Goal: Task Accomplishment & Management: Use online tool/utility

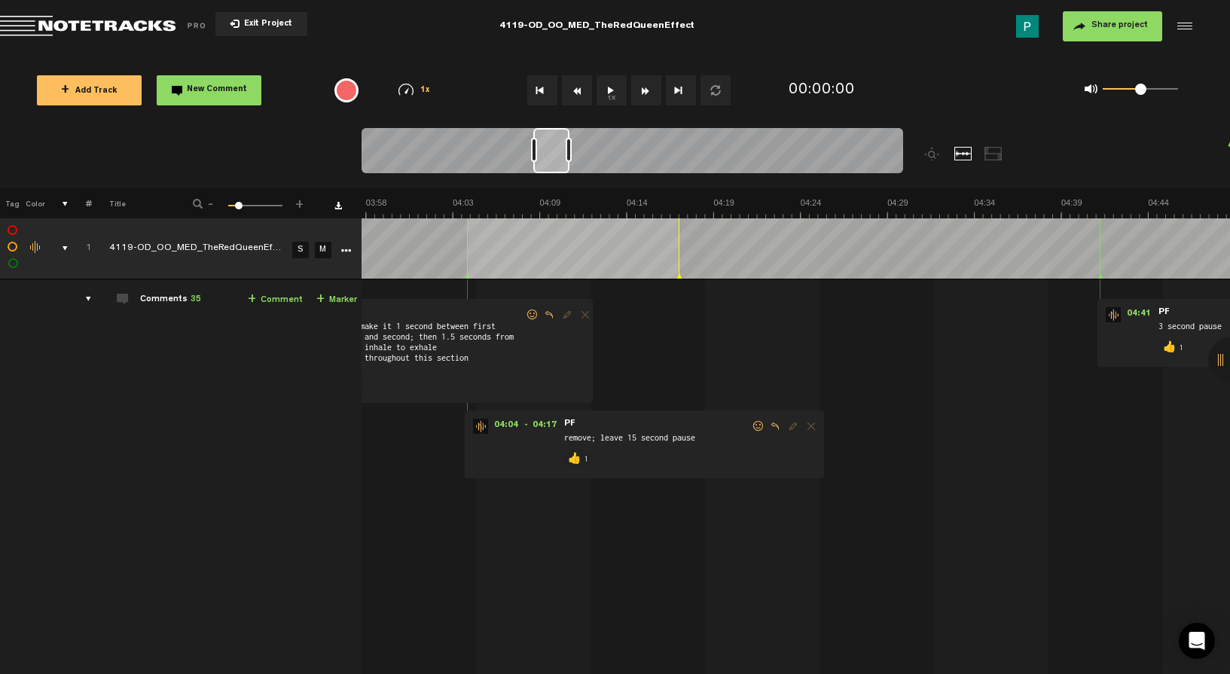
drag, startPoint x: 389, startPoint y: 157, endPoint x: 557, endPoint y: 175, distance: 169.6
click at [557, 175] on div at bounding box center [631, 153] width 541 height 50
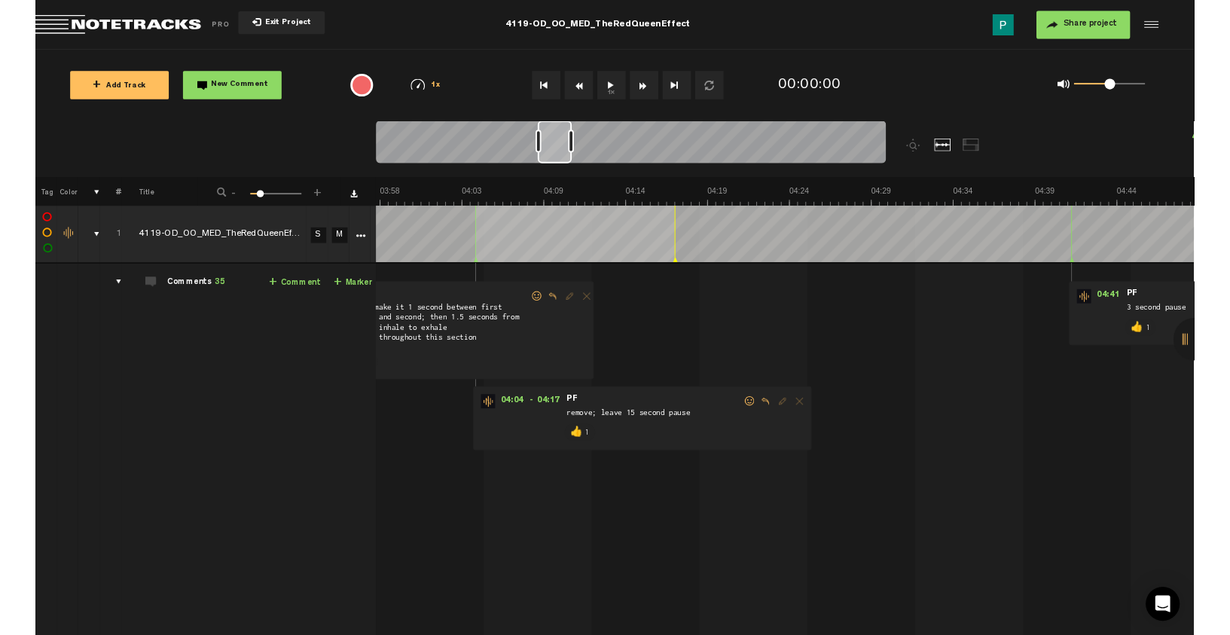
scroll to position [0, 4061]
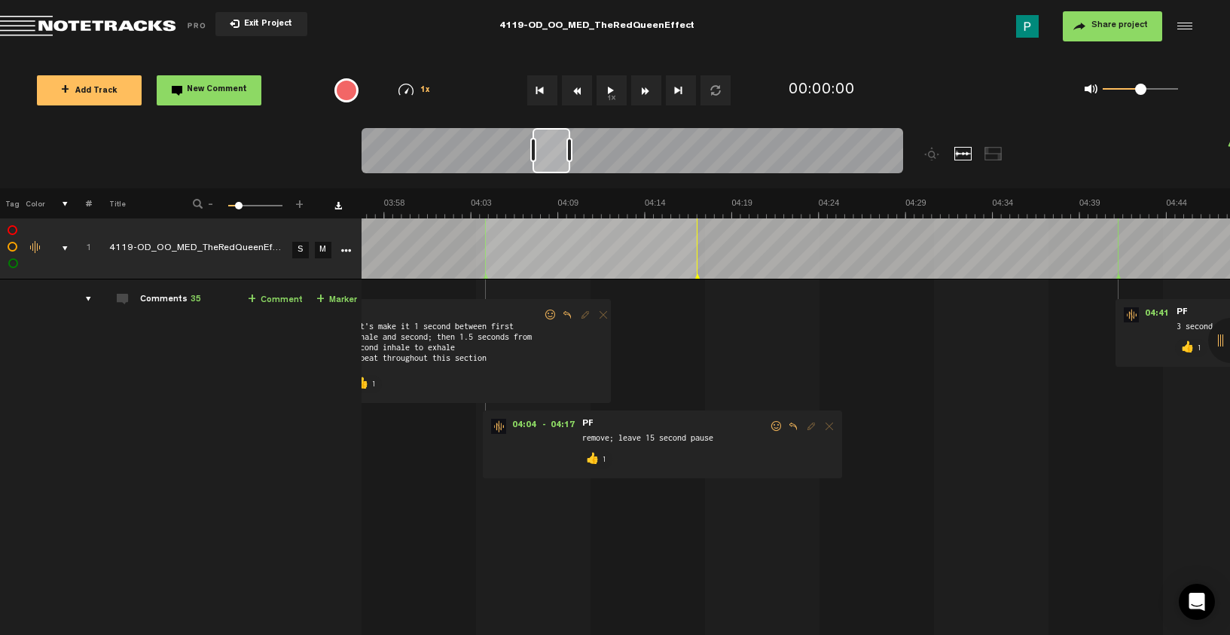
click at [611, 93] on button "1x" at bounding box center [611, 90] width 30 height 30
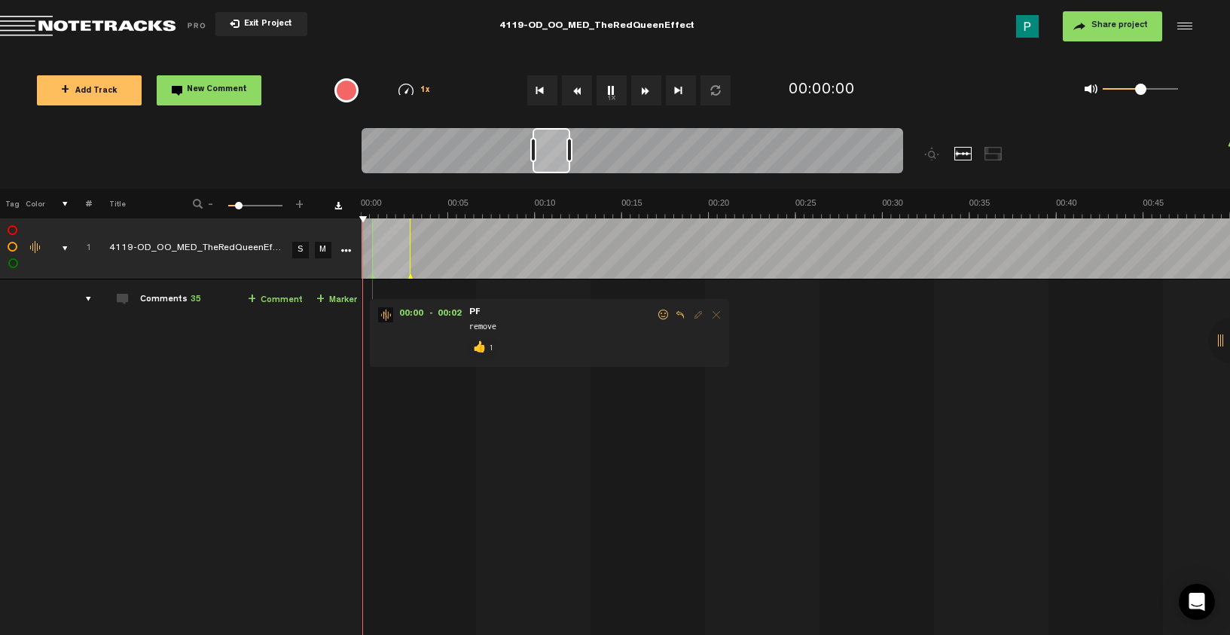
scroll to position [0, 0]
click at [611, 93] on button "1x" at bounding box center [611, 90] width 30 height 30
click at [299, 252] on link "S" at bounding box center [300, 250] width 17 height 17
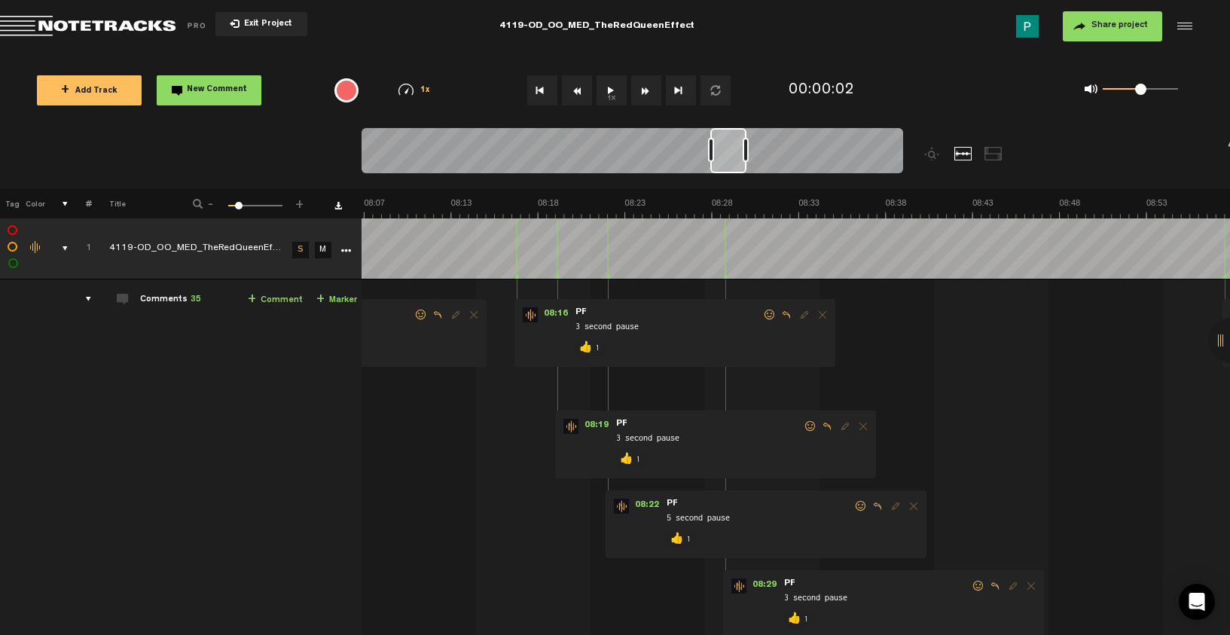
scroll to position [0, 8356]
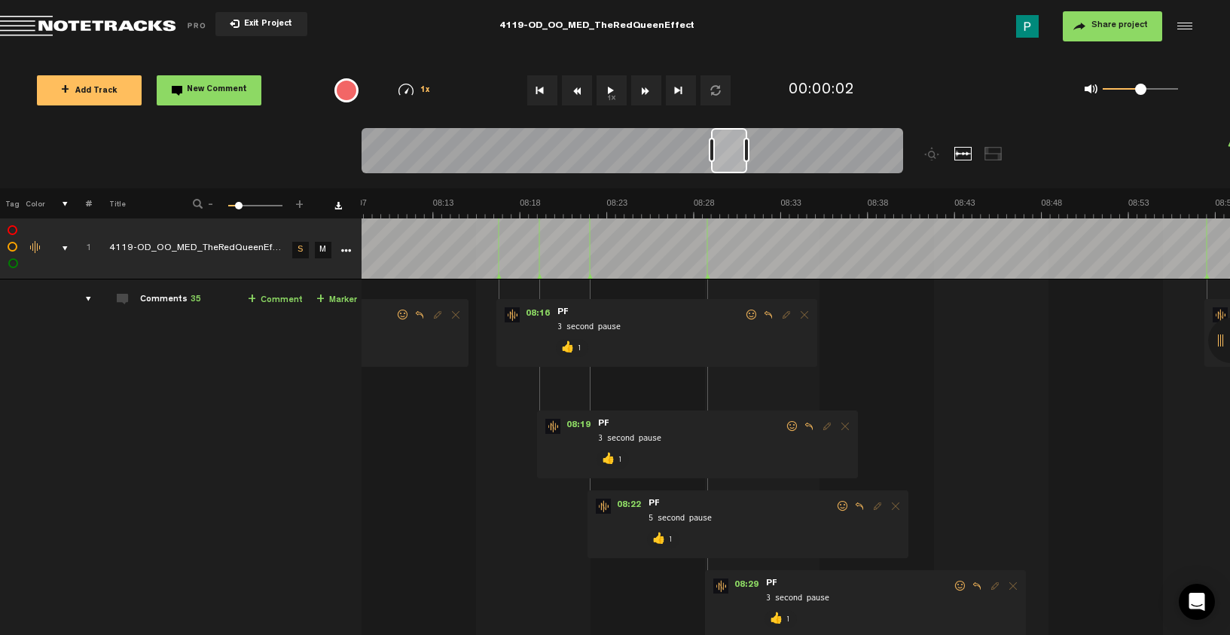
drag, startPoint x: 552, startPoint y: 158, endPoint x: 730, endPoint y: 163, distance: 178.5
click at [730, 163] on div at bounding box center [729, 150] width 36 height 45
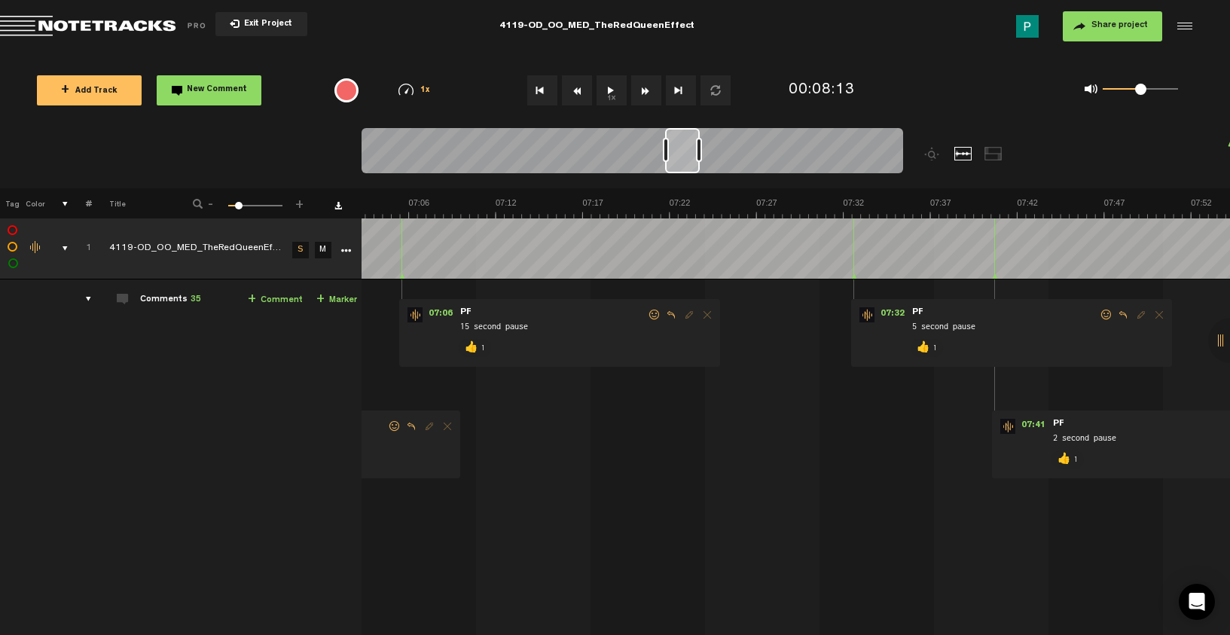
drag, startPoint x: 739, startPoint y: 160, endPoint x: 695, endPoint y: 152, distance: 44.4
click at [695, 152] on div at bounding box center [682, 150] width 35 height 45
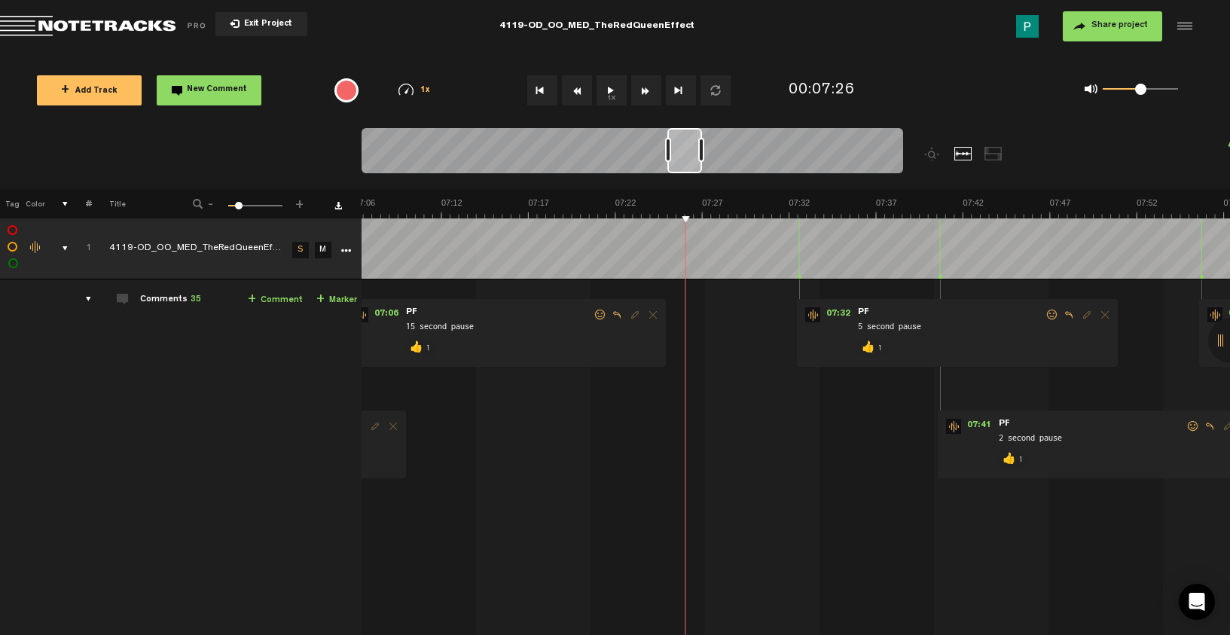
click at [602, 86] on button "1x" at bounding box center [611, 90] width 30 height 30
click at [605, 87] on button "1x" at bounding box center [611, 90] width 30 height 30
click at [668, 161] on div at bounding box center [668, 150] width 6 height 24
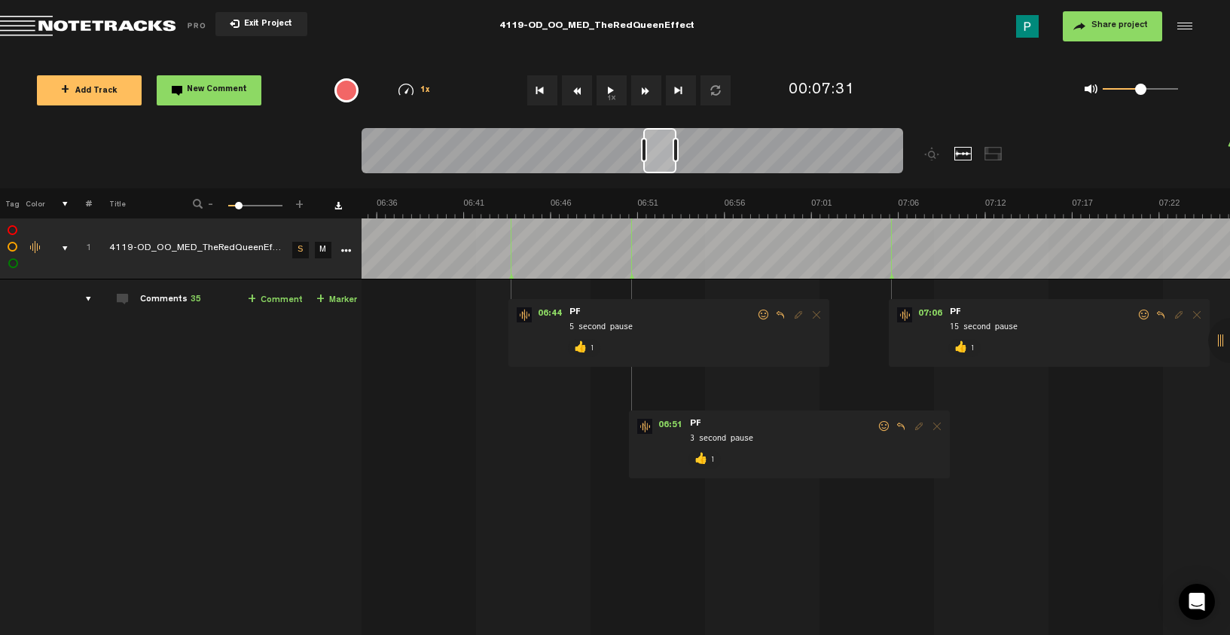
scroll to position [0, 6652]
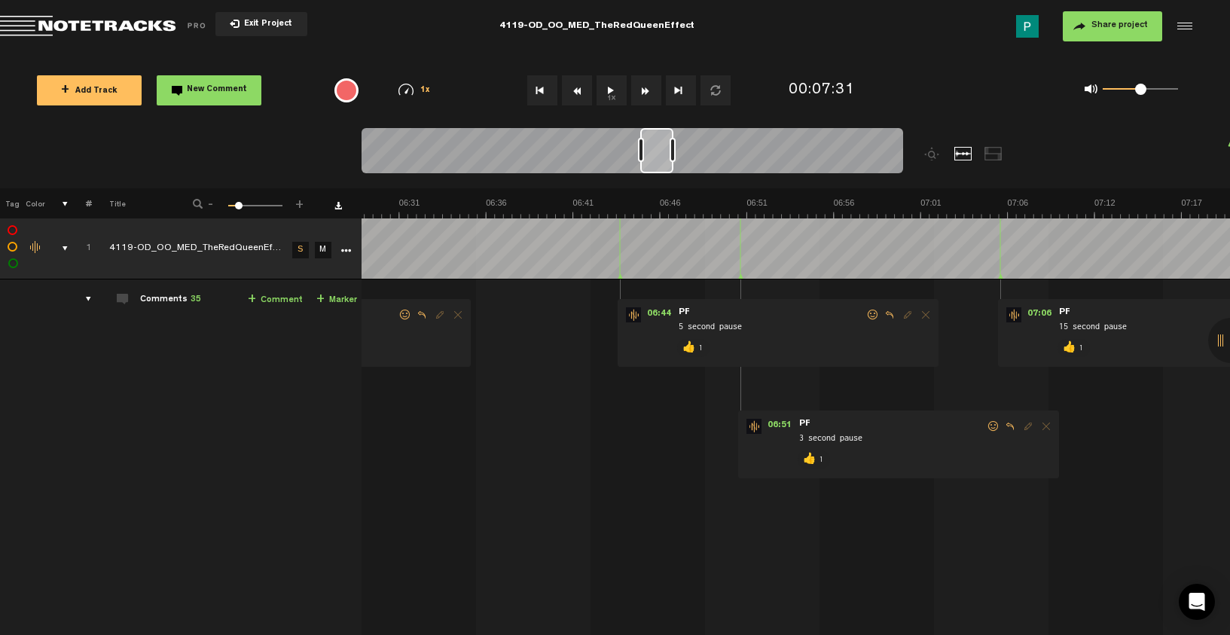
drag, startPoint x: 678, startPoint y: 161, endPoint x: 651, endPoint y: 164, distance: 27.3
click at [651, 164] on div at bounding box center [656, 150] width 33 height 45
click at [610, 84] on button "1x" at bounding box center [611, 90] width 30 height 30
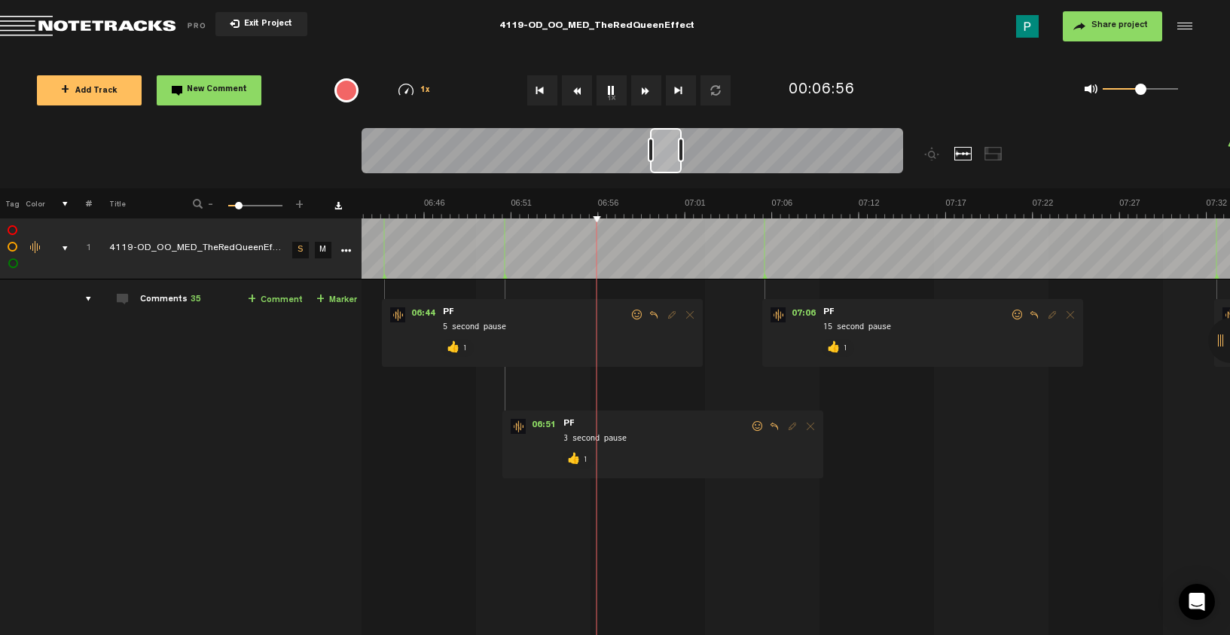
scroll to position [0, 6906]
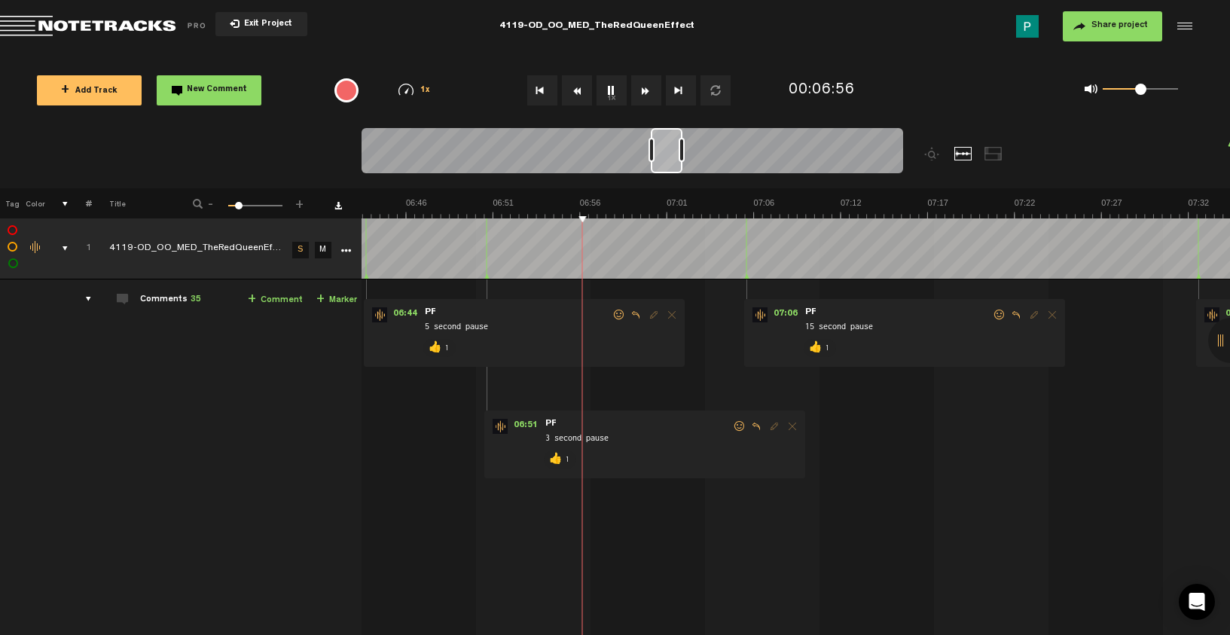
drag, startPoint x: 654, startPoint y: 145, endPoint x: 664, endPoint y: 145, distance: 10.5
click at [664, 145] on div at bounding box center [667, 150] width 32 height 45
click at [608, 86] on button "1x" at bounding box center [611, 90] width 30 height 30
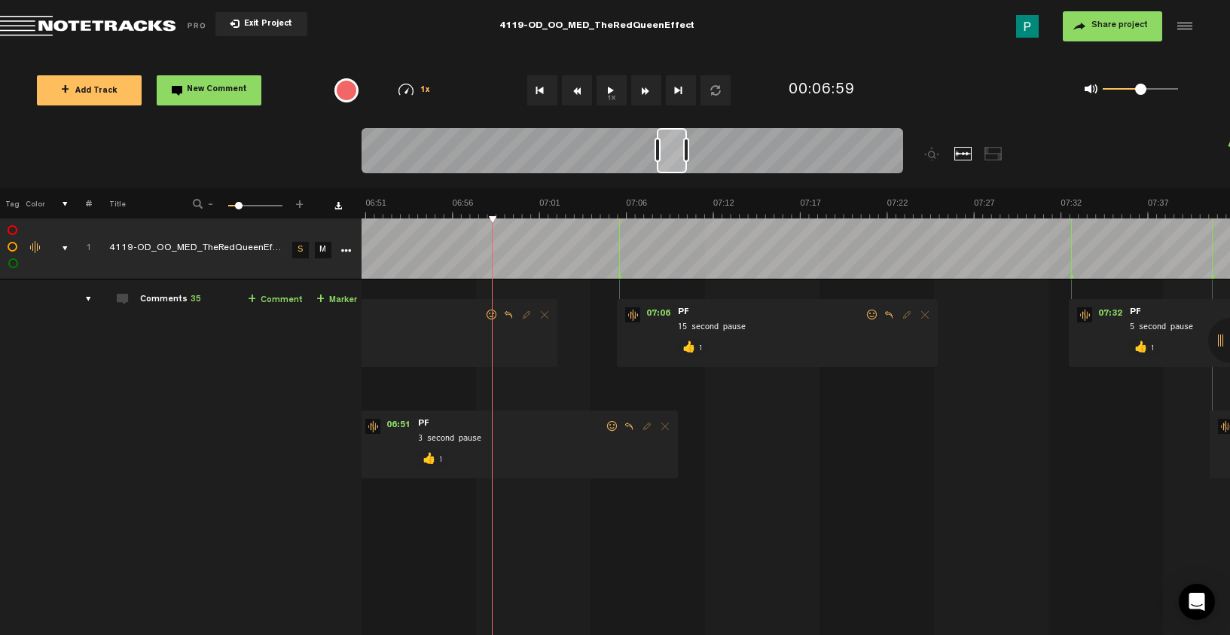
scroll to position [0, 7087]
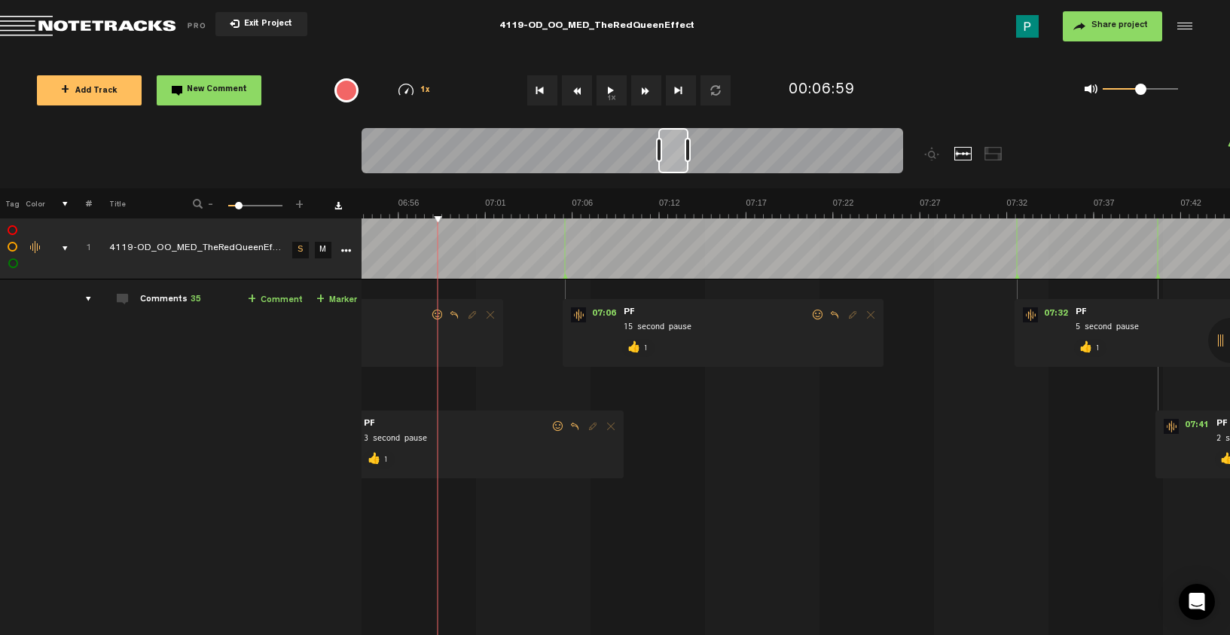
drag, startPoint x: 669, startPoint y: 159, endPoint x: 677, endPoint y: 158, distance: 7.6
click at [677, 158] on div at bounding box center [673, 150] width 30 height 45
click at [612, 95] on button "1x" at bounding box center [611, 90] width 30 height 30
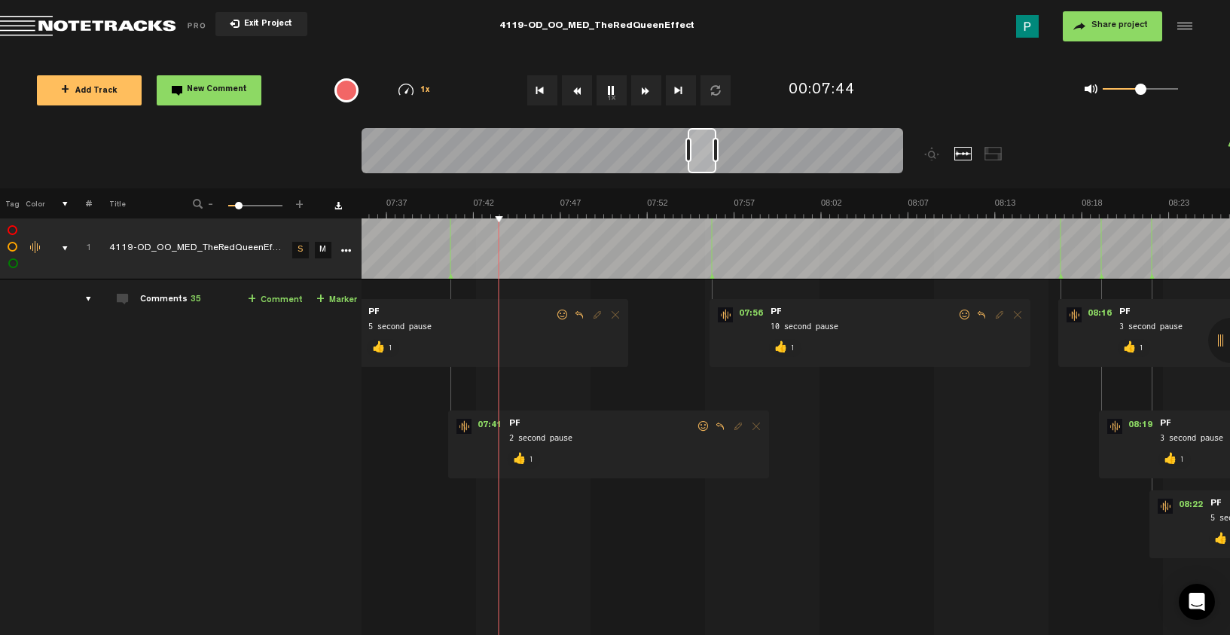
scroll to position [0, 7794]
drag, startPoint x: 673, startPoint y: 157, endPoint x: 702, endPoint y: 154, distance: 29.5
click at [702, 154] on div at bounding box center [701, 150] width 29 height 45
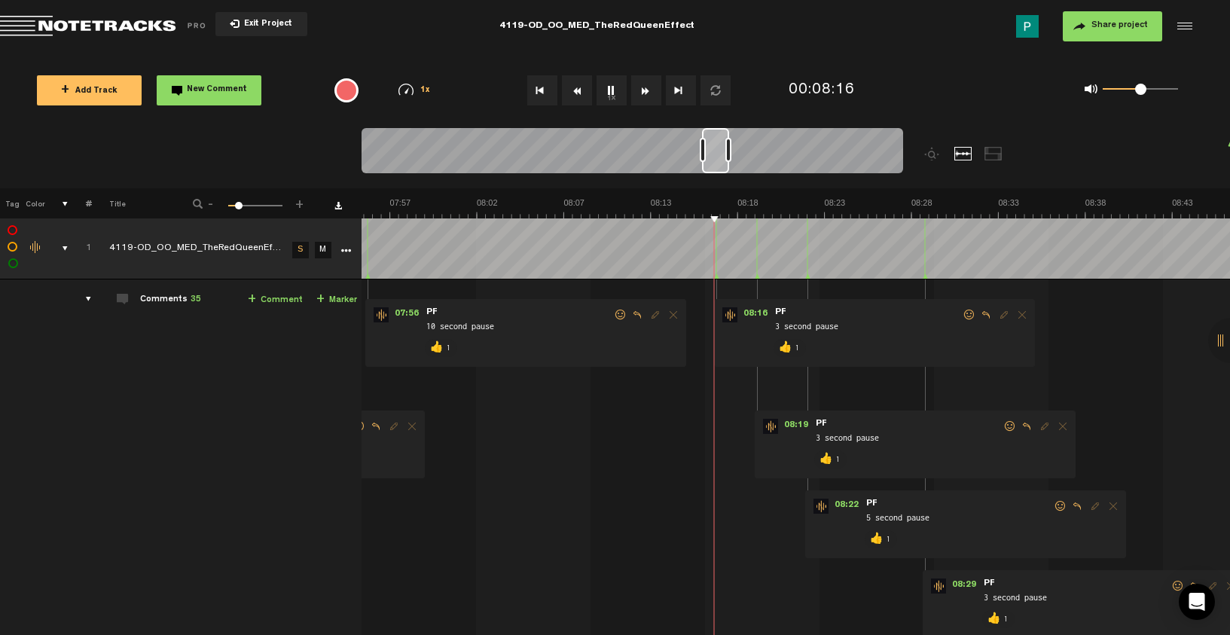
scroll to position [0, 8139]
drag, startPoint x: 697, startPoint y: 154, endPoint x: 712, endPoint y: 152, distance: 14.5
click at [712, 152] on div at bounding box center [715, 150] width 27 height 45
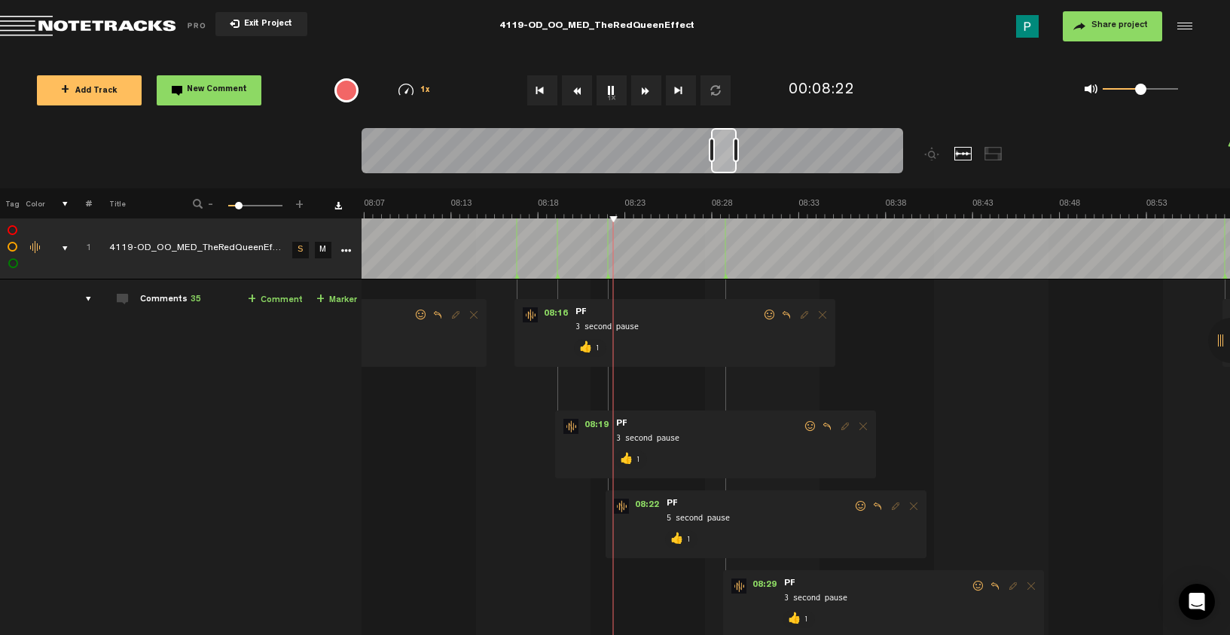
scroll to position [0, 8356]
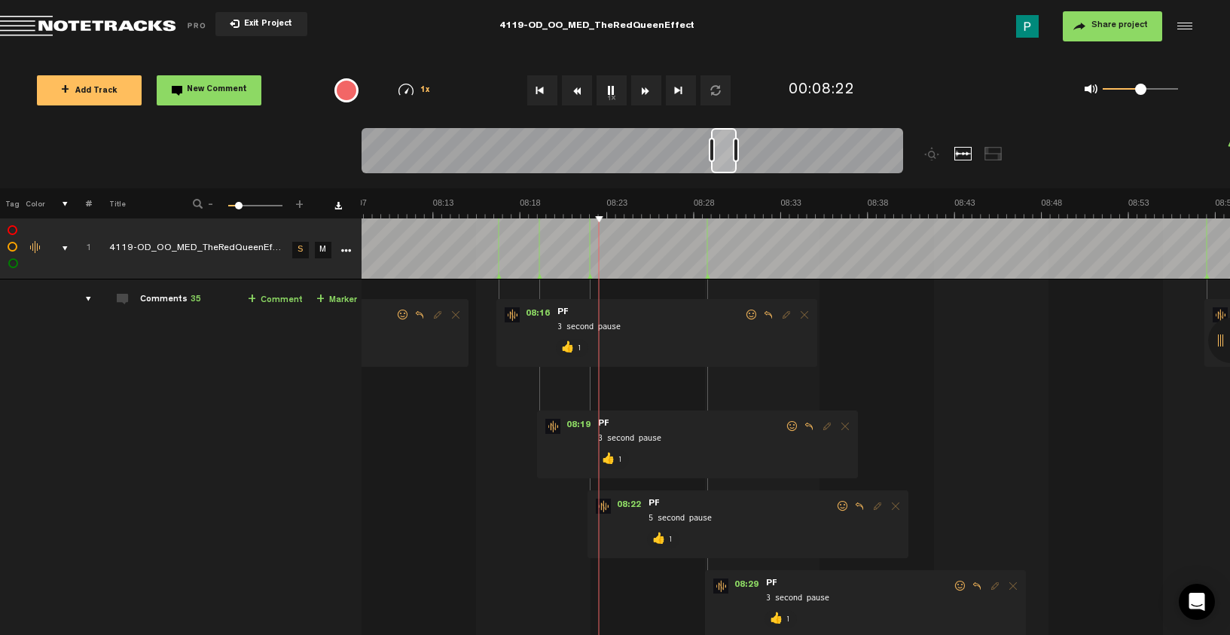
drag, startPoint x: 712, startPoint y: 152, endPoint x: 721, endPoint y: 152, distance: 9.0
click at [721, 152] on div at bounding box center [724, 150] width 26 height 45
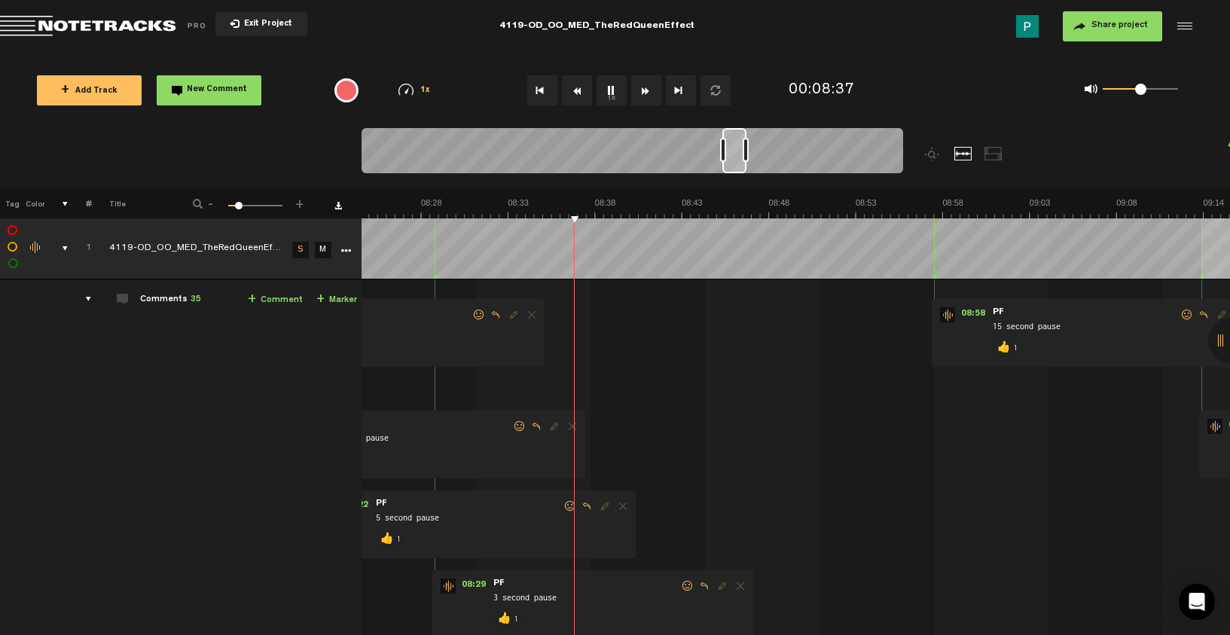
scroll to position [0, 8665]
drag, startPoint x: 721, startPoint y: 152, endPoint x: 733, endPoint y: 152, distance: 12.8
click at [733, 152] on div at bounding box center [734, 150] width 24 height 45
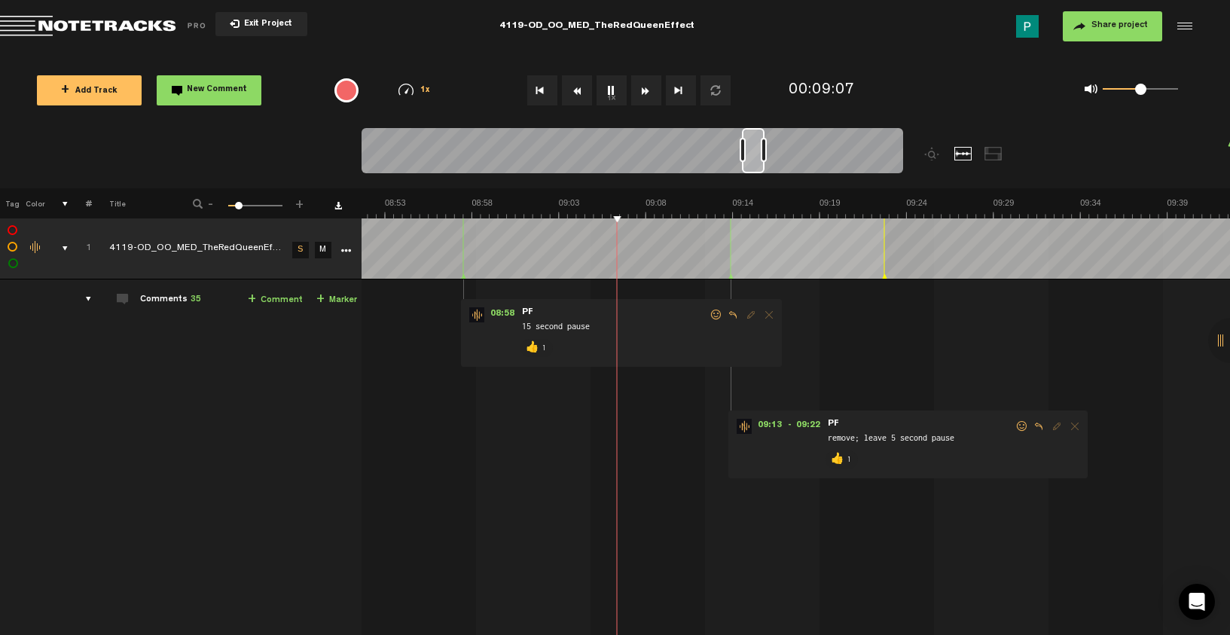
scroll to position [0, 9099]
drag, startPoint x: 739, startPoint y: 148, endPoint x: 757, endPoint y: 145, distance: 18.3
click at [757, 145] on div at bounding box center [753, 150] width 23 height 45
click at [605, 87] on button "1x" at bounding box center [611, 90] width 30 height 30
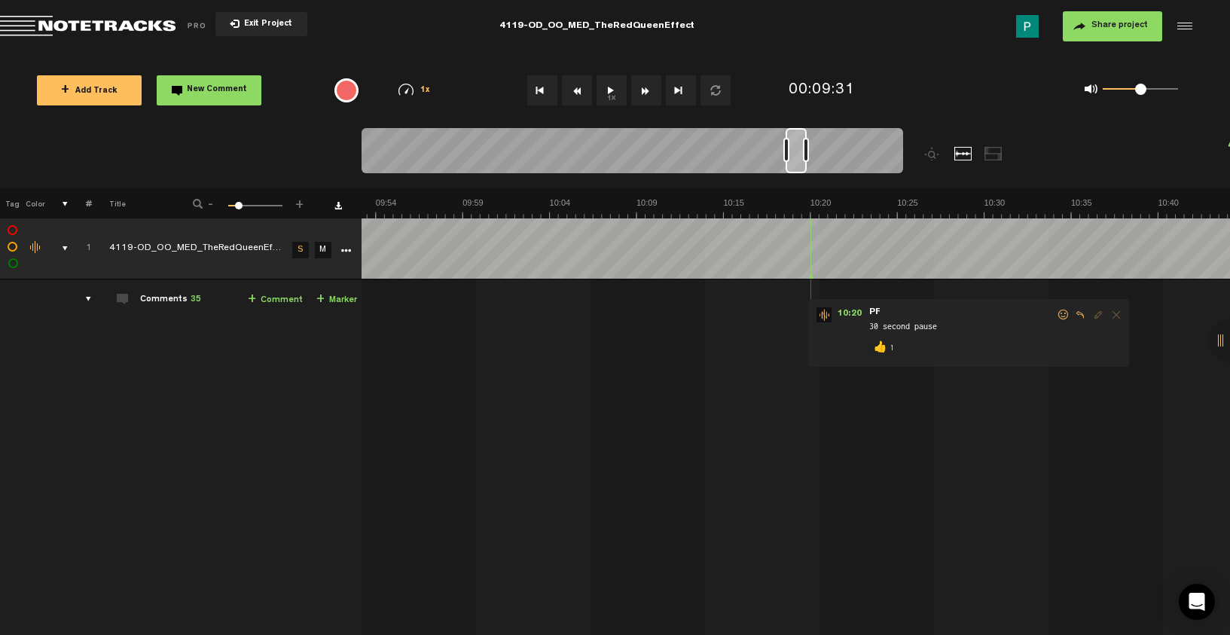
scroll to position [0, 10151]
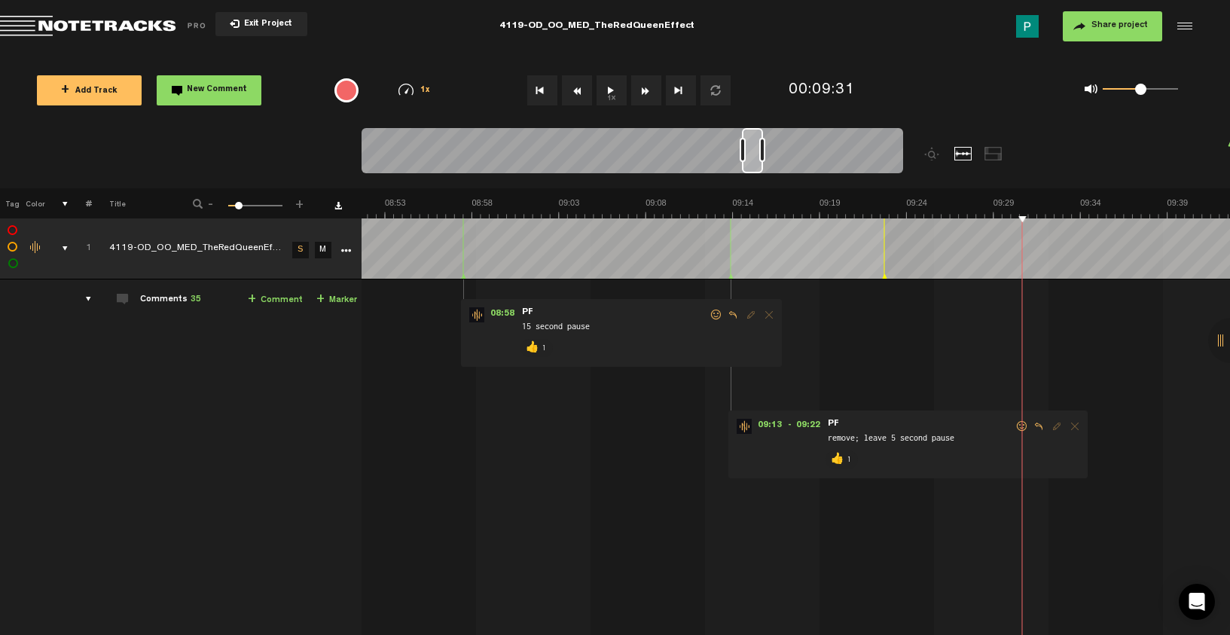
click at [751, 164] on div at bounding box center [752, 150] width 21 height 45
click at [611, 87] on button "1x" at bounding box center [611, 90] width 30 height 30
click at [610, 84] on button "1x" at bounding box center [611, 90] width 30 height 30
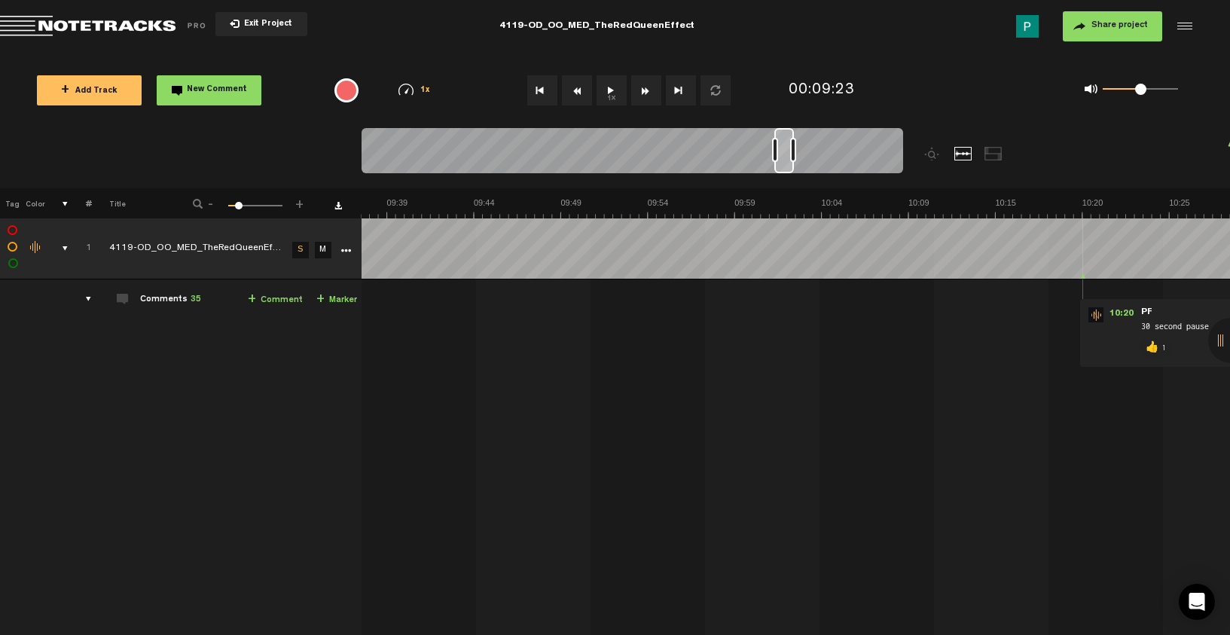
scroll to position [0, 9879]
drag, startPoint x: 749, startPoint y: 154, endPoint x: 782, endPoint y: 154, distance: 32.4
click at [782, 154] on div at bounding box center [784, 150] width 20 height 45
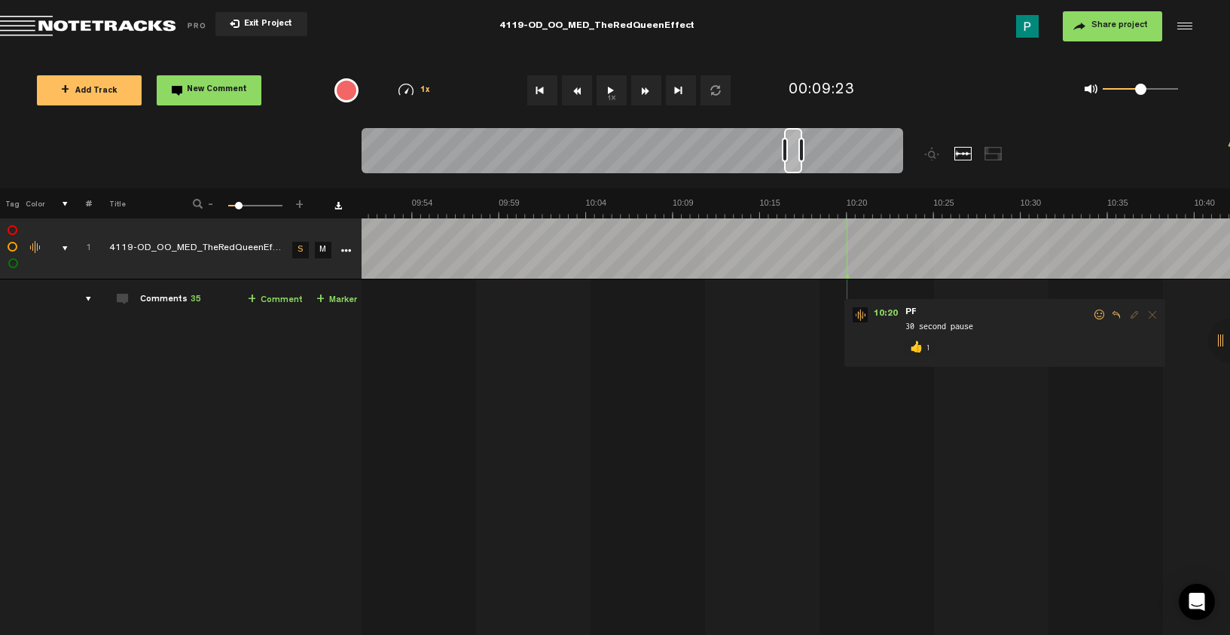
scroll to position [0, 10169]
drag, startPoint x: 785, startPoint y: 166, endPoint x: 797, endPoint y: 166, distance: 12.1
click at [797, 166] on div at bounding box center [795, 150] width 18 height 45
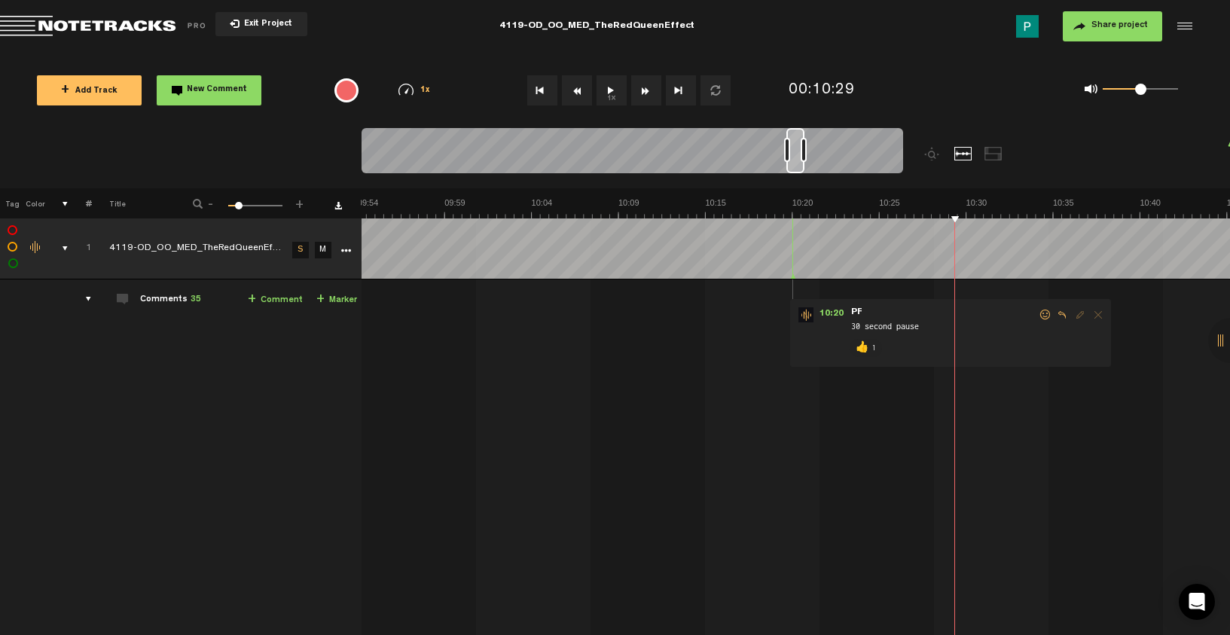
click at [603, 85] on button "1x" at bounding box center [611, 90] width 30 height 30
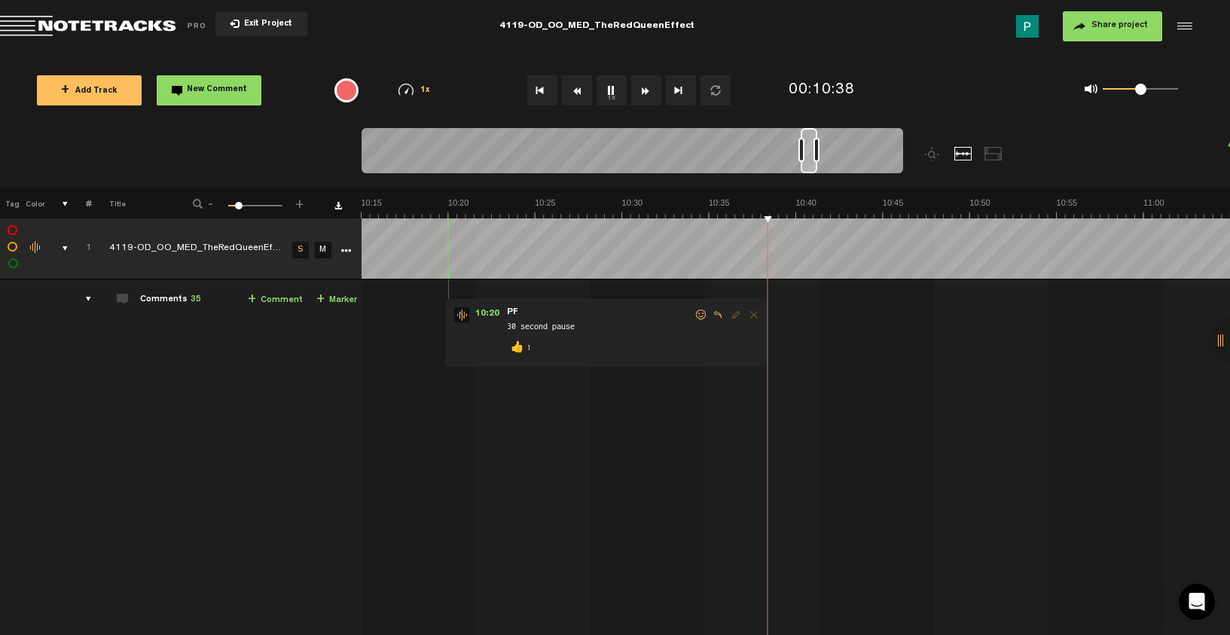
scroll to position [0, 10495]
drag, startPoint x: 795, startPoint y: 163, endPoint x: 818, endPoint y: 162, distance: 22.6
click at [818, 162] on div at bounding box center [811, 150] width 17 height 45
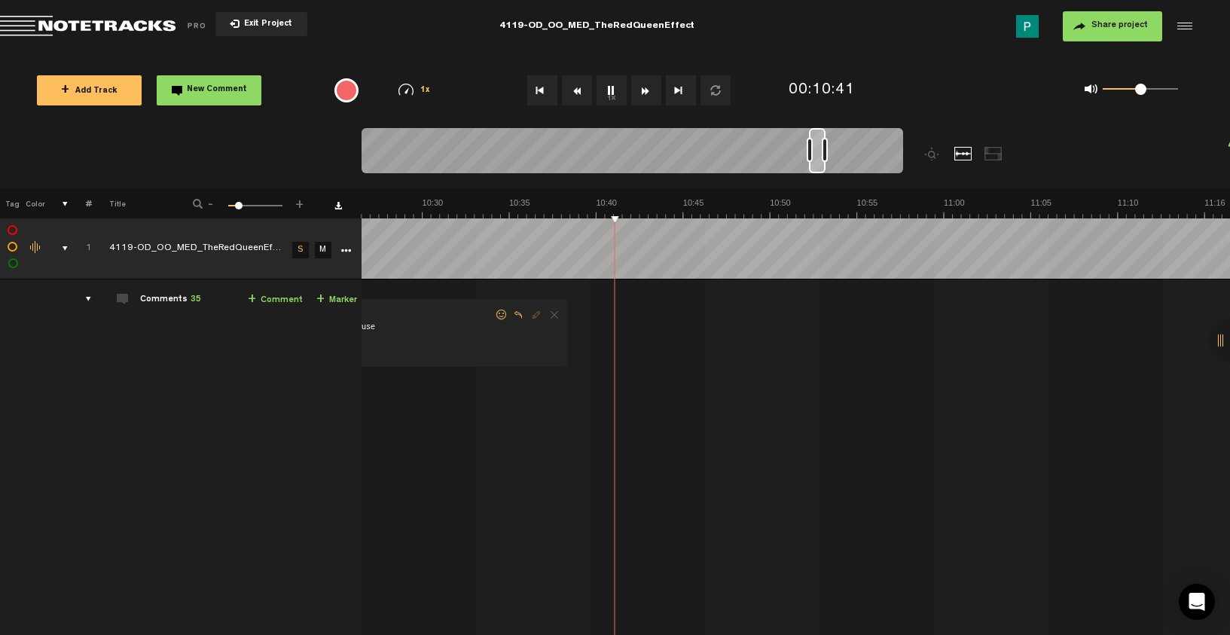
scroll to position [0, 10713]
click at [617, 91] on button "1x" at bounding box center [611, 90] width 30 height 30
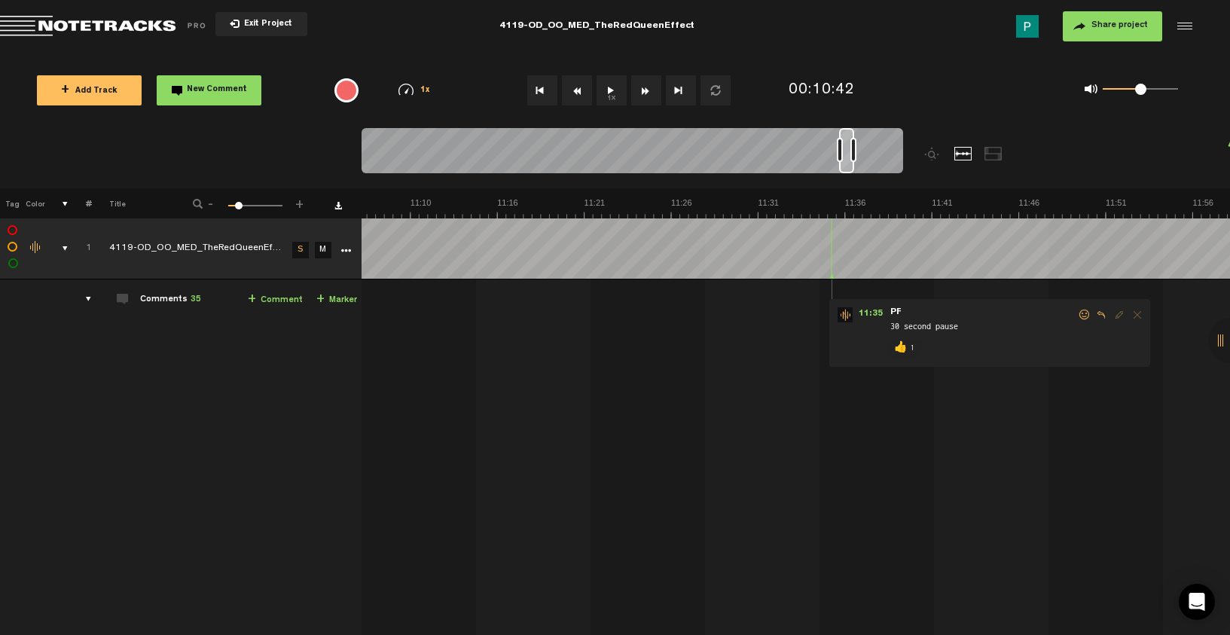
scroll to position [0, 11474]
drag, startPoint x: 818, startPoint y: 165, endPoint x: 849, endPoint y: 164, distance: 31.6
click at [849, 164] on div at bounding box center [847, 150] width 15 height 45
click at [617, 96] on button "1x" at bounding box center [611, 90] width 30 height 30
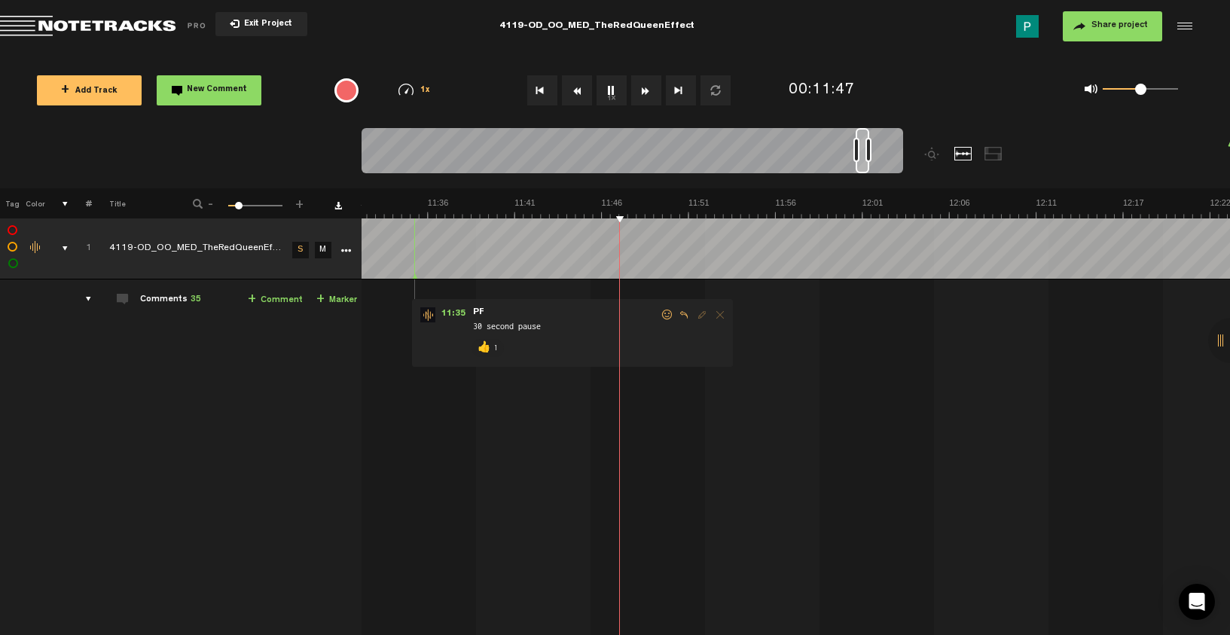
scroll to position [0, 11855]
drag, startPoint x: 846, startPoint y: 169, endPoint x: 862, endPoint y: 167, distance: 15.9
click at [862, 167] on div at bounding box center [863, 150] width 14 height 45
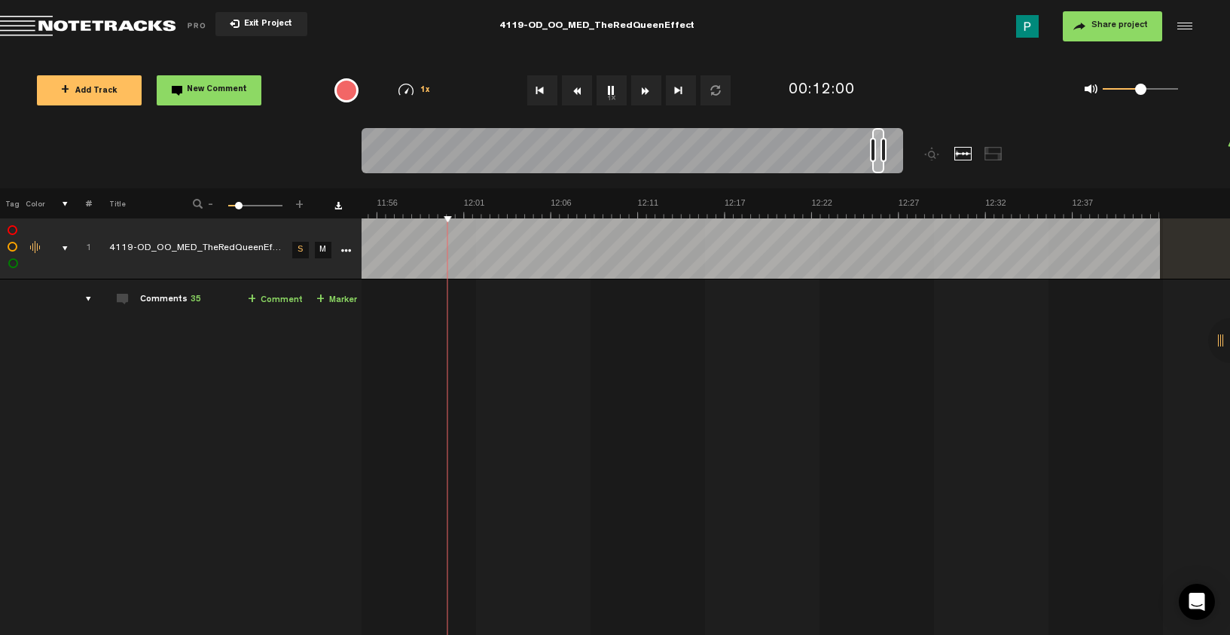
scroll to position [0, 12235]
drag, startPoint x: 862, startPoint y: 167, endPoint x: 876, endPoint y: 163, distance: 15.0
click at [878, 162] on div at bounding box center [878, 150] width 12 height 45
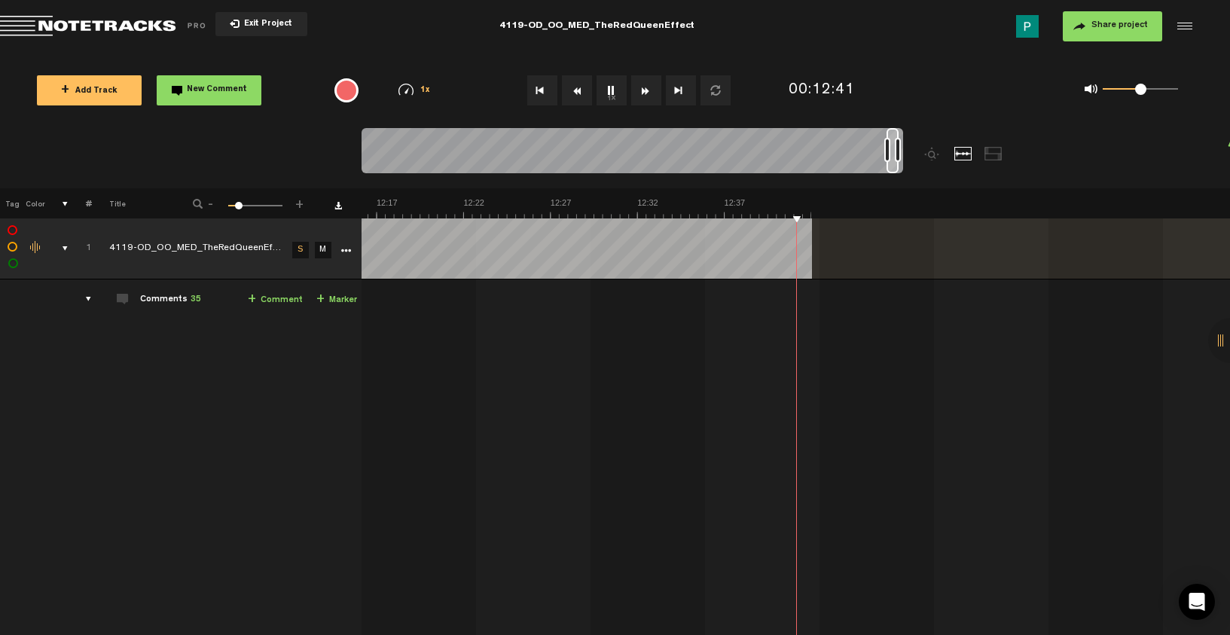
click at [607, 85] on button "1x" at bounding box center [611, 90] width 30 height 30
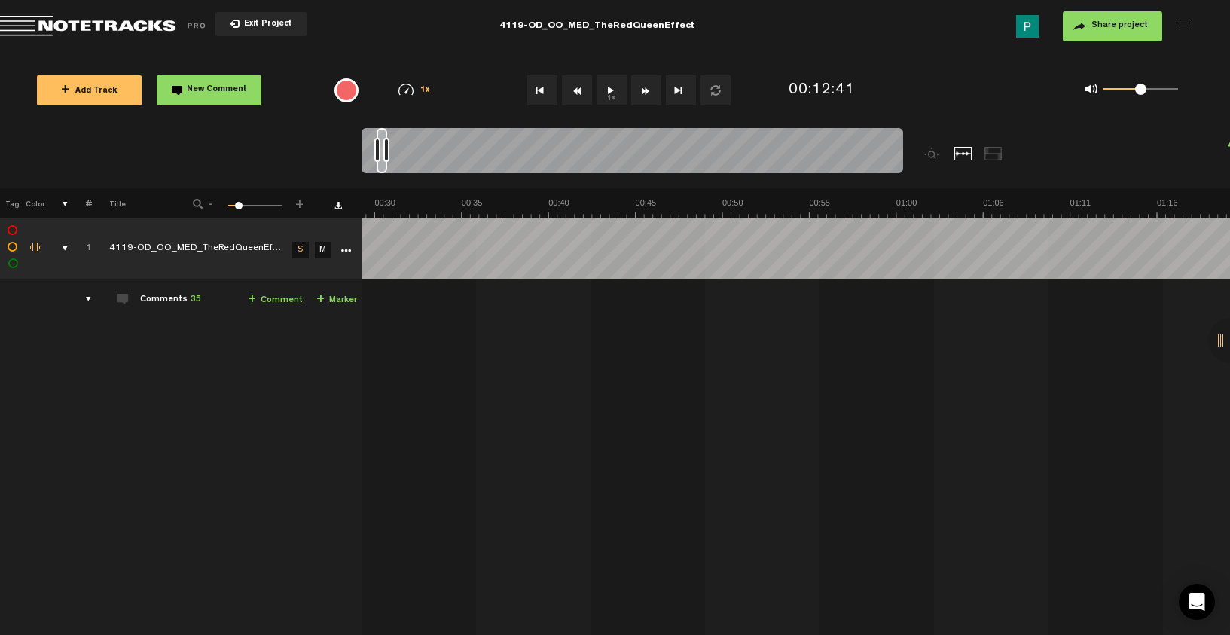
scroll to position [0, 0]
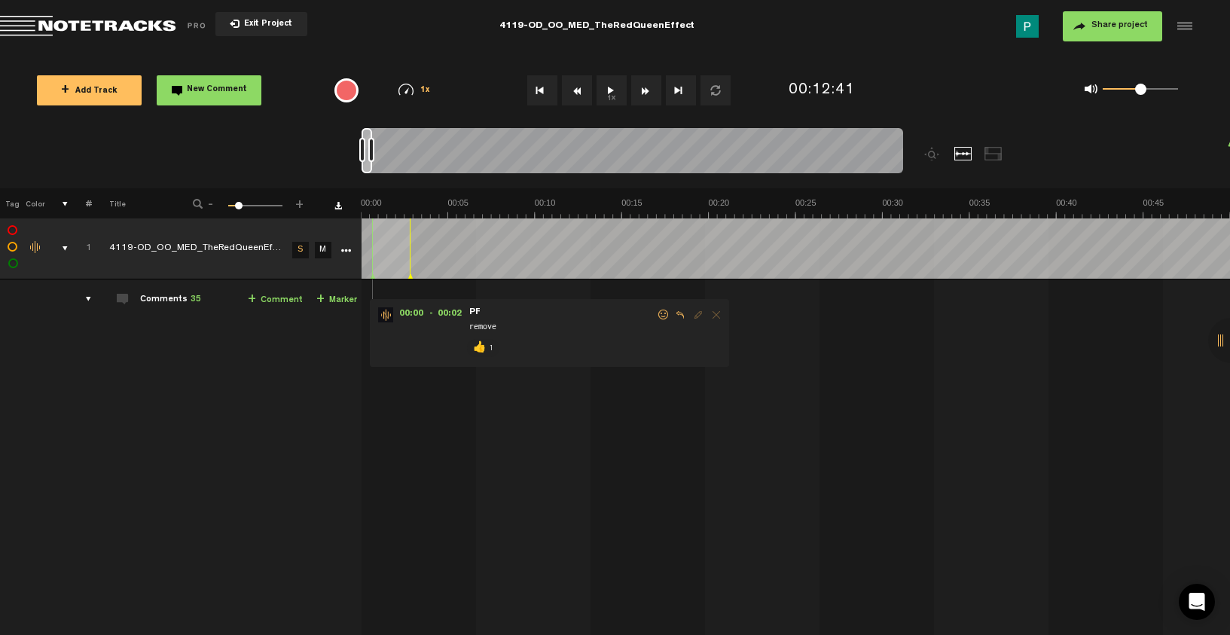
drag, startPoint x: 370, startPoint y: 166, endPoint x: 333, endPoint y: 164, distance: 37.7
click at [333, 164] on nt-zoom-navigation-bar at bounding box center [615, 158] width 1230 height 60
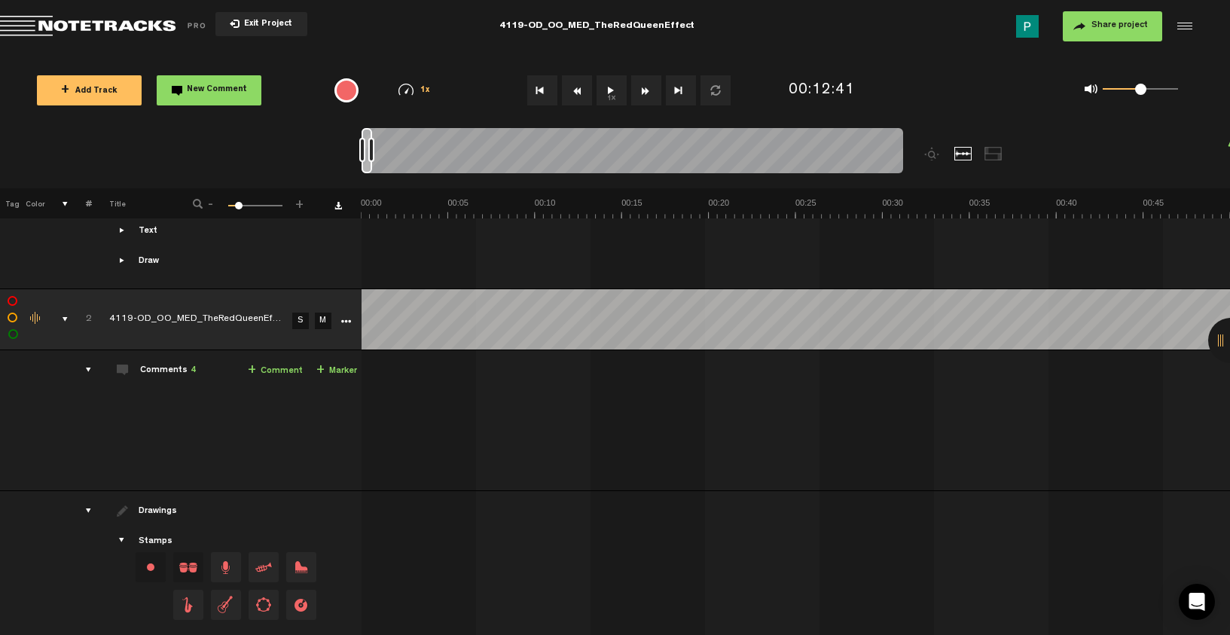
scroll to position [697, 0]
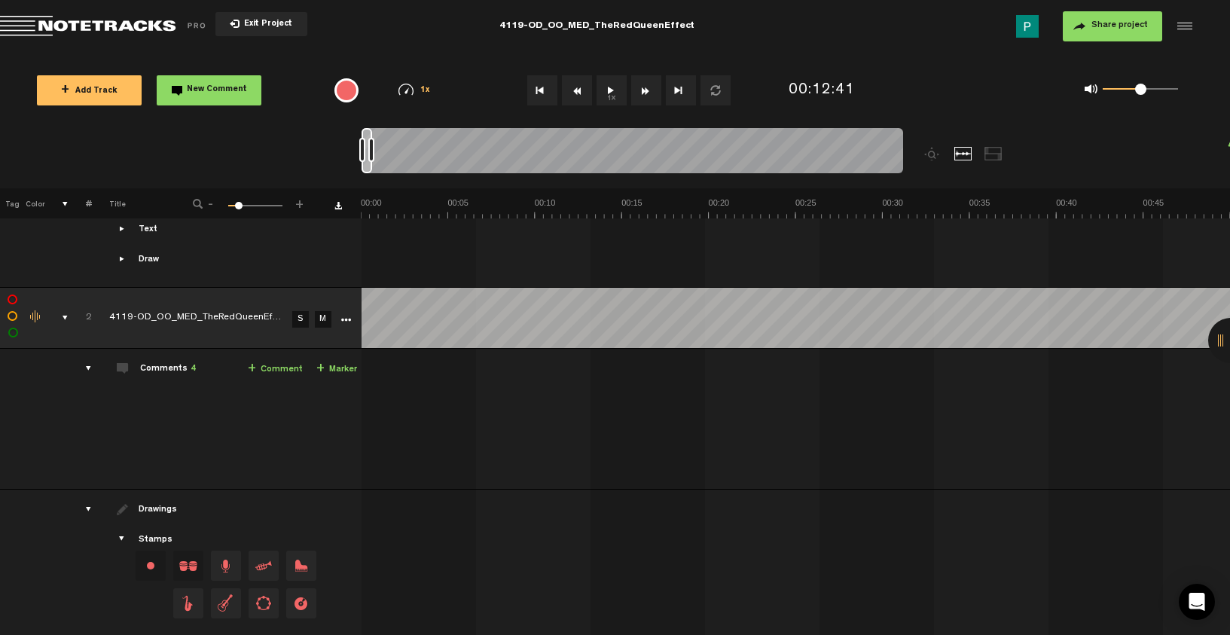
click at [364, 169] on div at bounding box center [366, 150] width 11 height 45
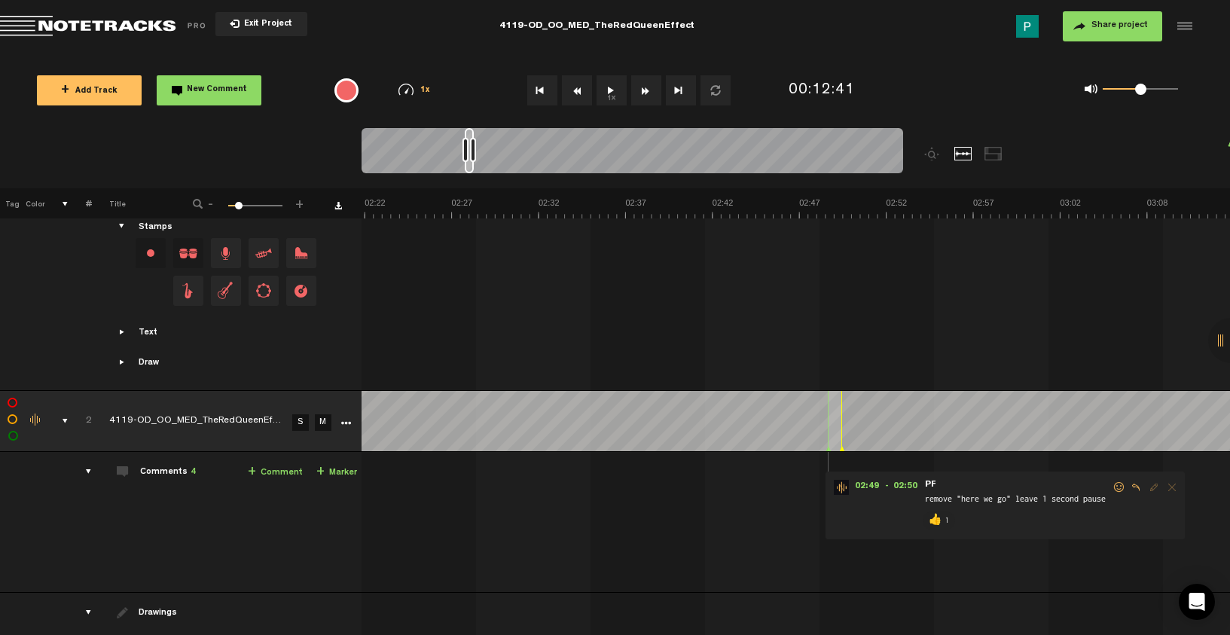
drag, startPoint x: 365, startPoint y: 164, endPoint x: 469, endPoint y: 178, distance: 104.8
click at [469, 178] on div at bounding box center [631, 153] width 541 height 50
click at [297, 420] on link "S" at bounding box center [300, 422] width 17 height 17
click at [611, 94] on button "1x" at bounding box center [611, 90] width 30 height 30
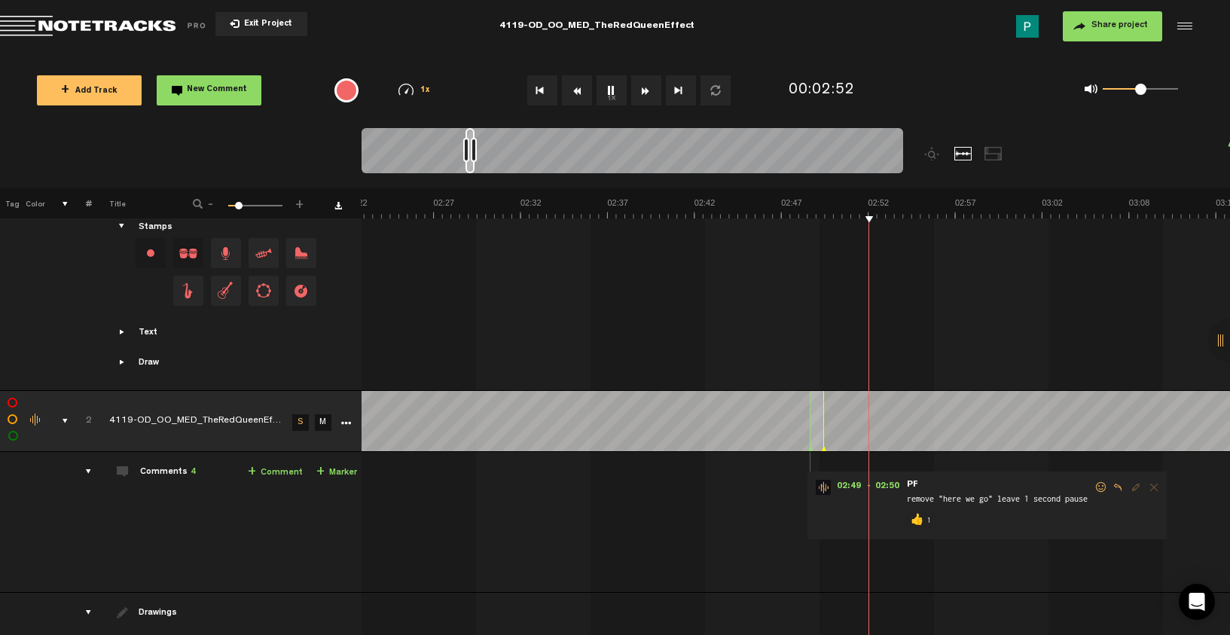
click at [610, 89] on button "1x" at bounding box center [611, 90] width 30 height 30
drag, startPoint x: 471, startPoint y: 166, endPoint x: 529, endPoint y: 170, distance: 58.2
click at [529, 170] on div at bounding box center [527, 150] width 8 height 45
click at [608, 98] on button "1x" at bounding box center [611, 90] width 30 height 30
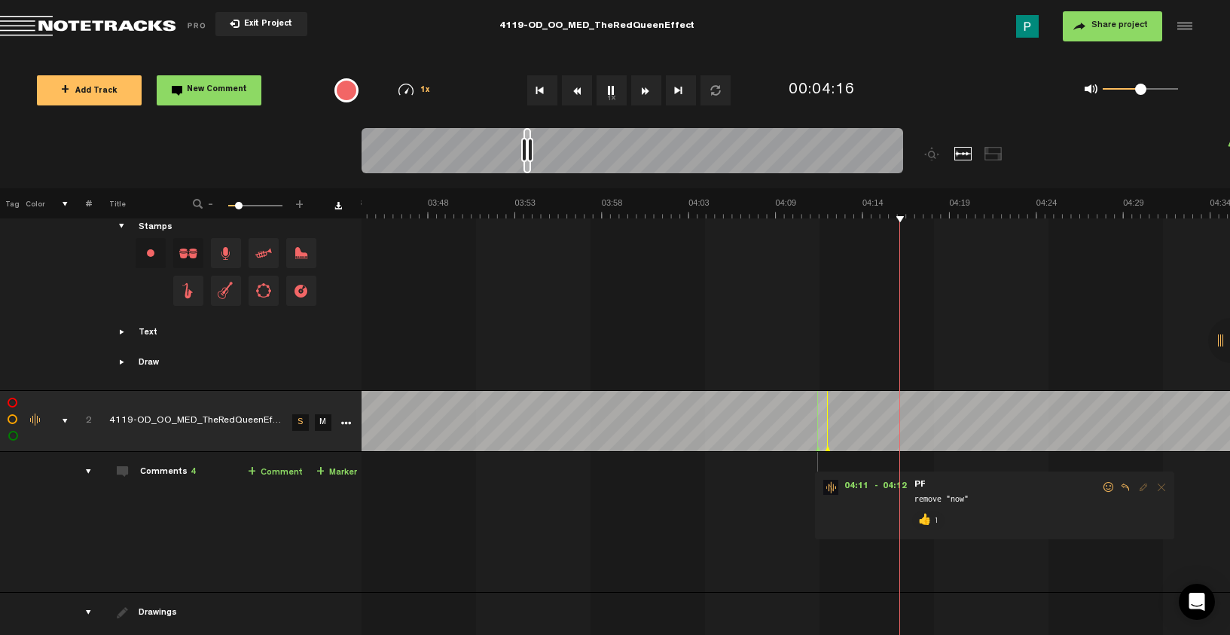
click at [611, 87] on button "1x" at bounding box center [611, 90] width 30 height 30
click at [607, 90] on button "1x" at bounding box center [611, 90] width 30 height 30
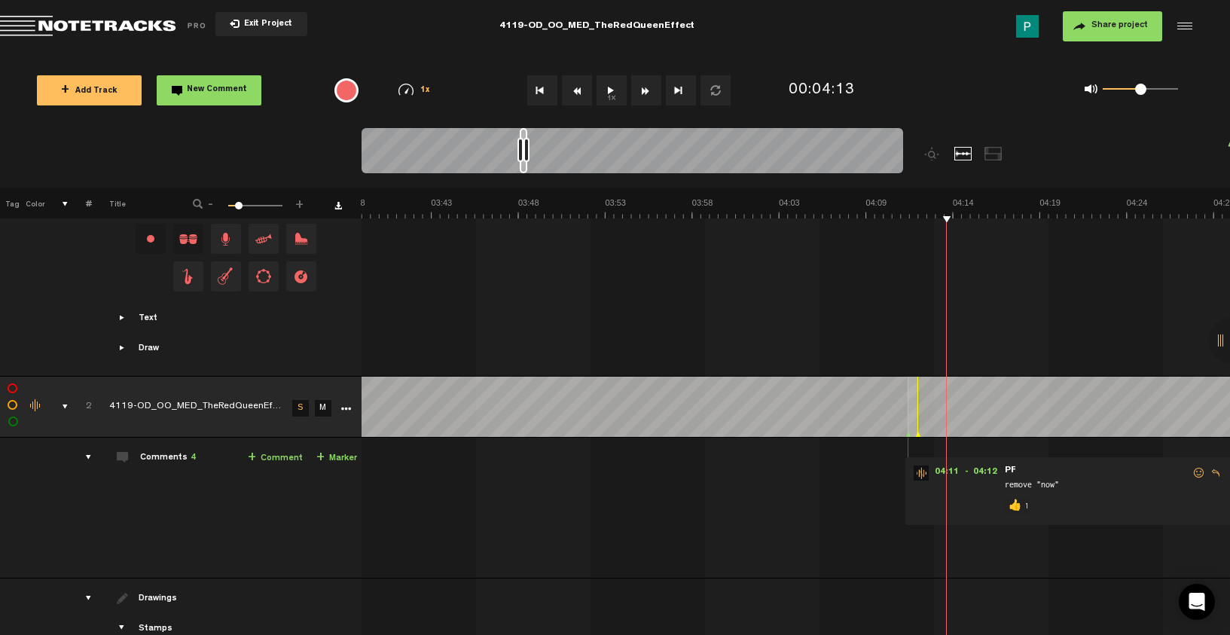
scroll to position [0, 3753]
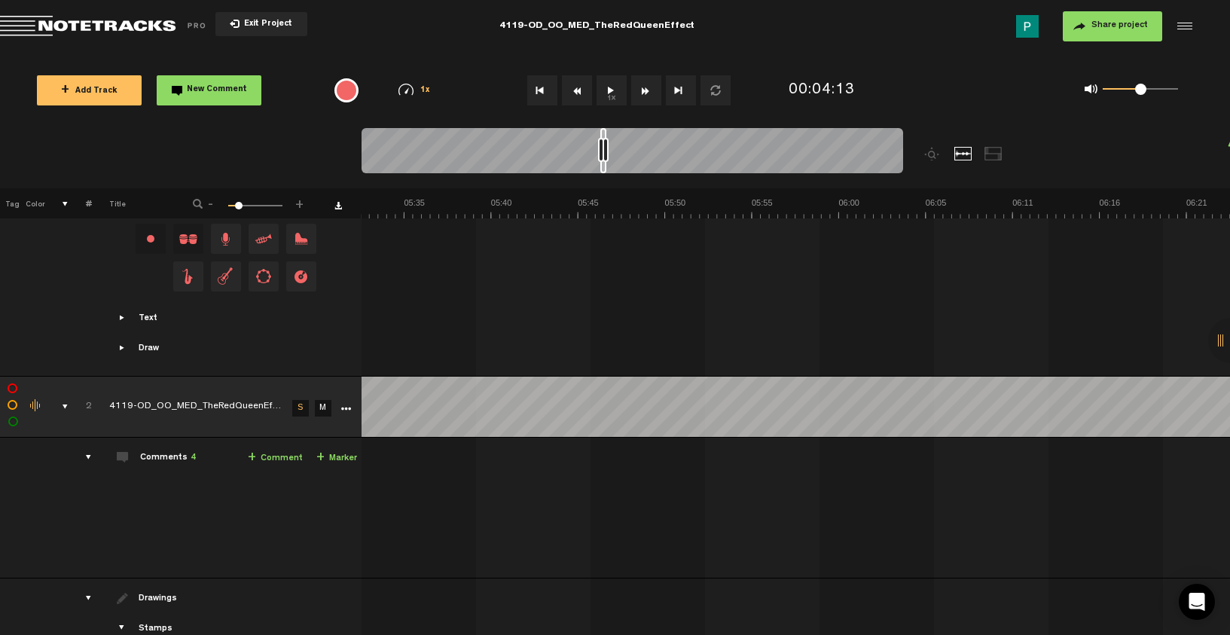
drag, startPoint x: 522, startPoint y: 167, endPoint x: 602, endPoint y: 177, distance: 80.4
click at [602, 177] on div at bounding box center [631, 153] width 541 height 50
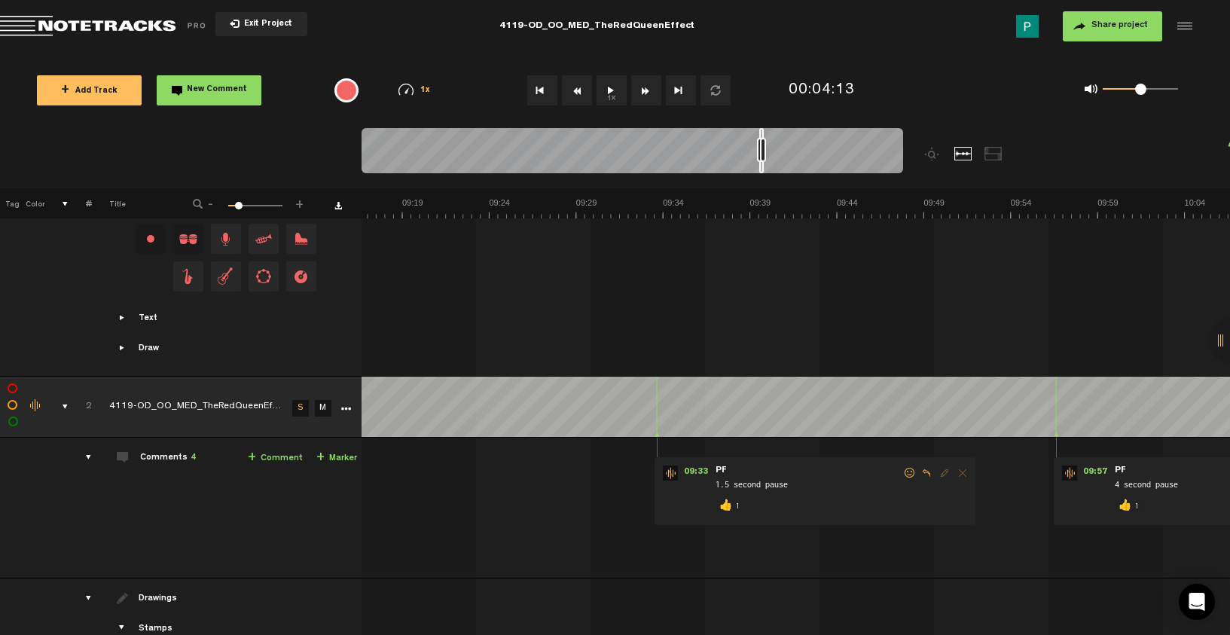
scroll to position [0, 9516]
drag, startPoint x: 603, startPoint y: 168, endPoint x: 763, endPoint y: 178, distance: 160.0
click at [763, 178] on div at bounding box center [631, 153] width 541 height 50
click at [606, 84] on button "1x" at bounding box center [611, 90] width 30 height 30
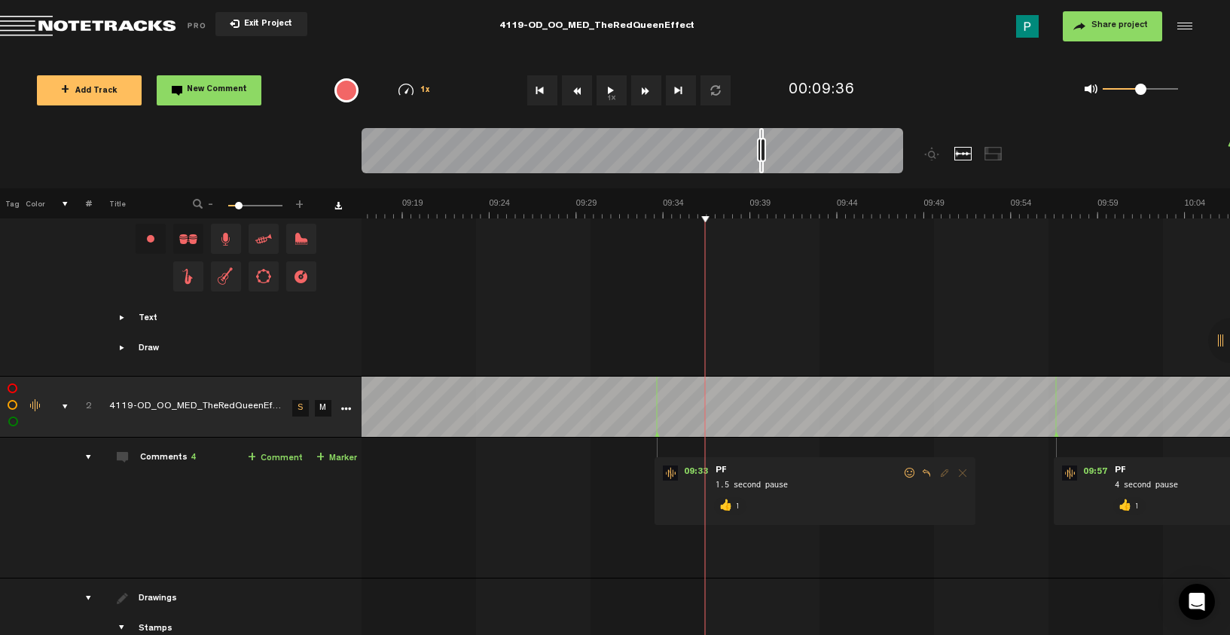
scroll to position [0, 9589]
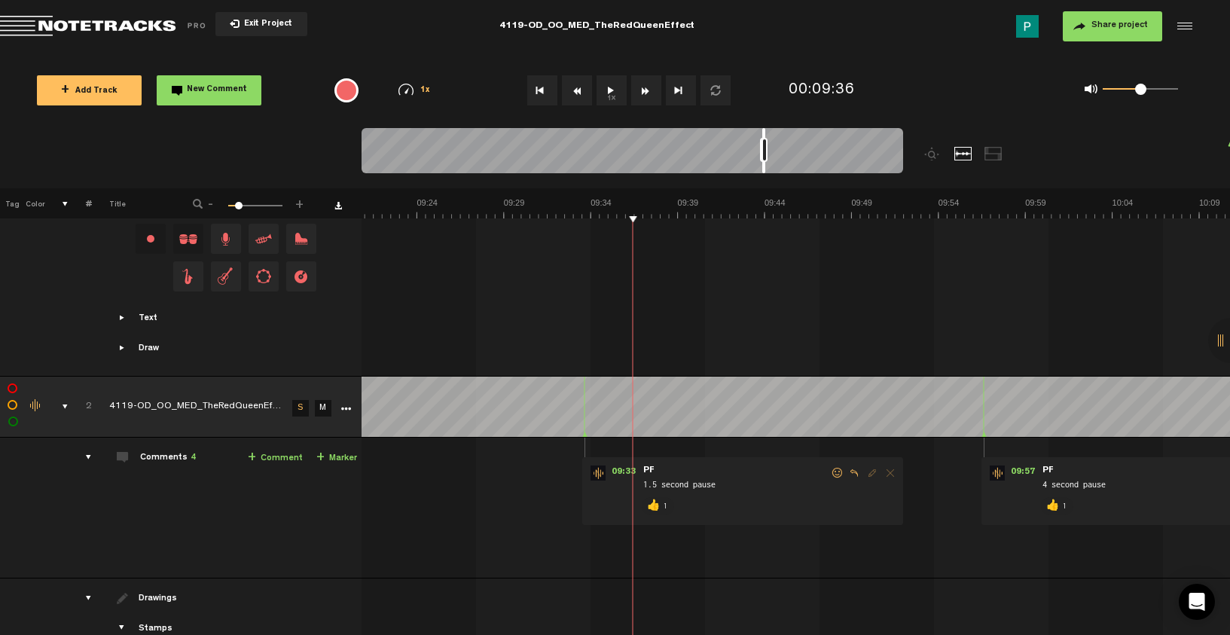
click at [765, 168] on div at bounding box center [631, 153] width 541 height 50
click at [609, 87] on button "1x" at bounding box center [611, 90] width 30 height 30
click at [610, 87] on button "1x" at bounding box center [611, 90] width 30 height 30
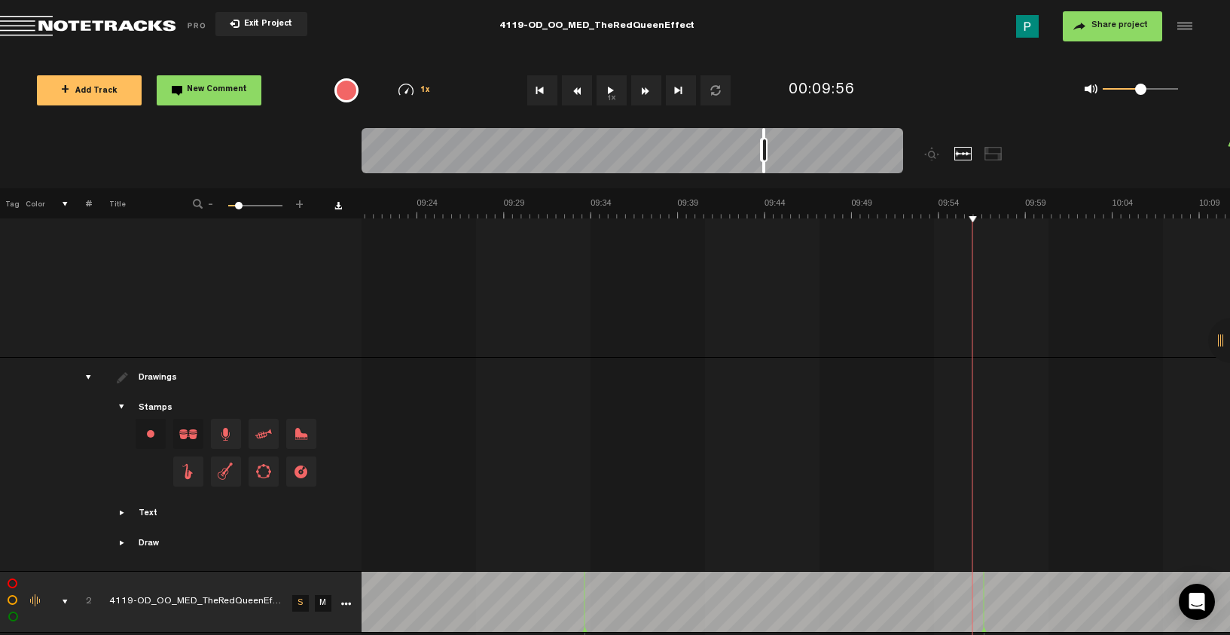
scroll to position [0, 0]
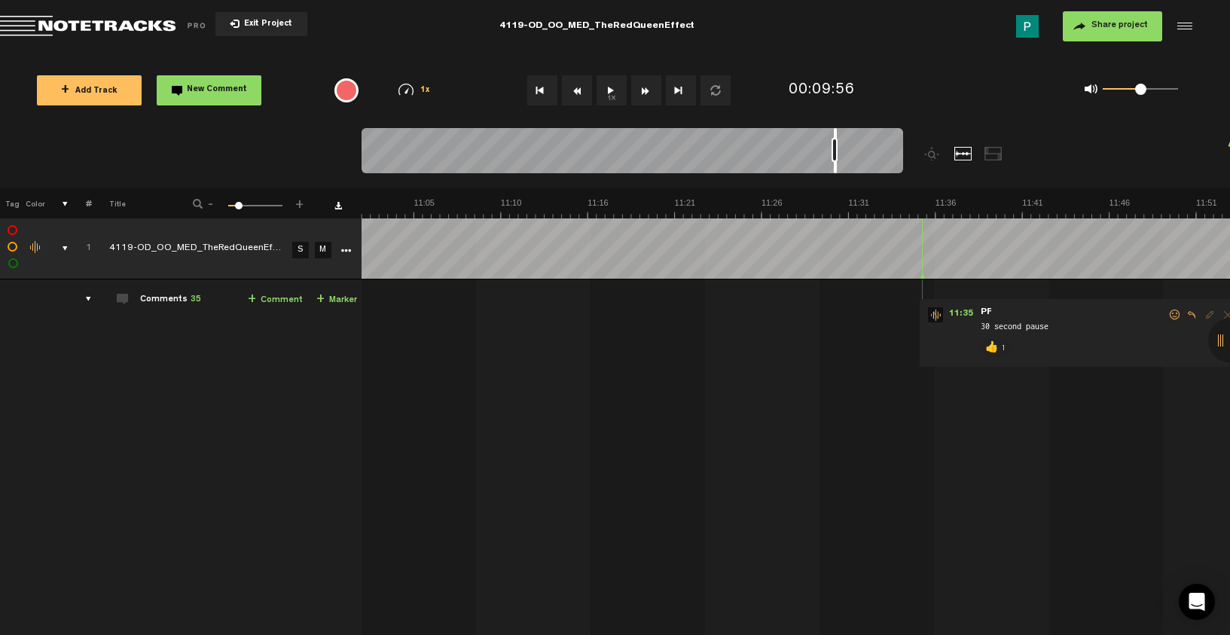
drag, startPoint x: 762, startPoint y: 167, endPoint x: 834, endPoint y: 171, distance: 71.6
click at [834, 171] on div at bounding box center [835, 150] width 3 height 45
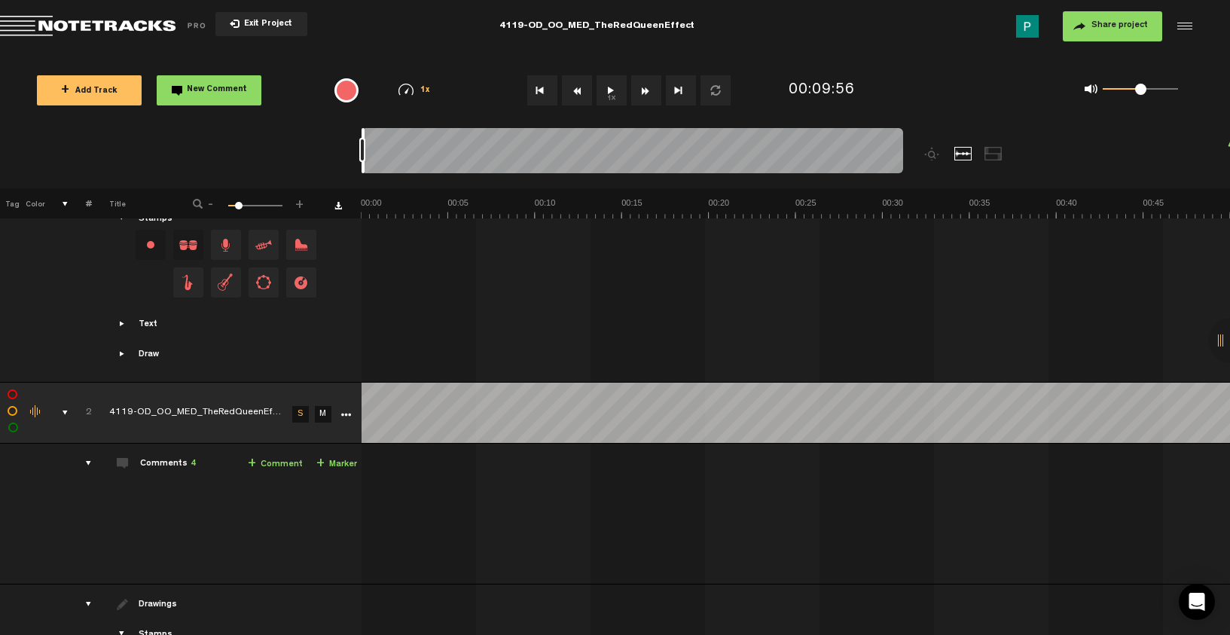
drag, startPoint x: 834, startPoint y: 169, endPoint x: 317, endPoint y: 144, distance: 517.1
click at [317, 144] on nt-zoom-navigation-bar at bounding box center [615, 158] width 1230 height 60
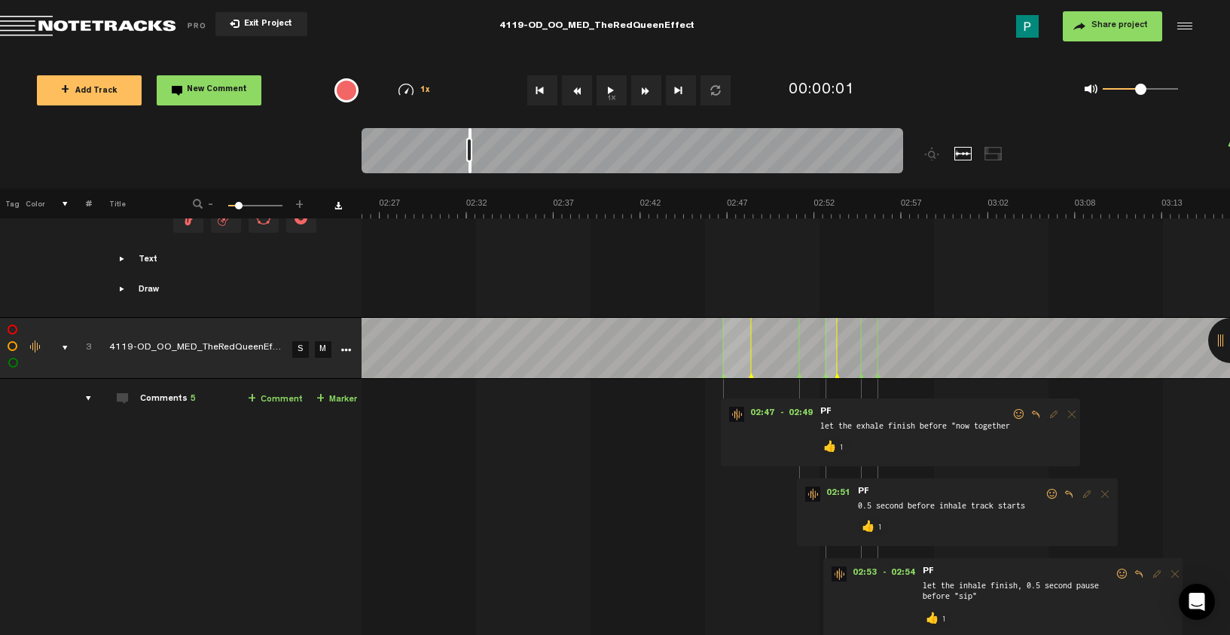
scroll to position [0, 2574]
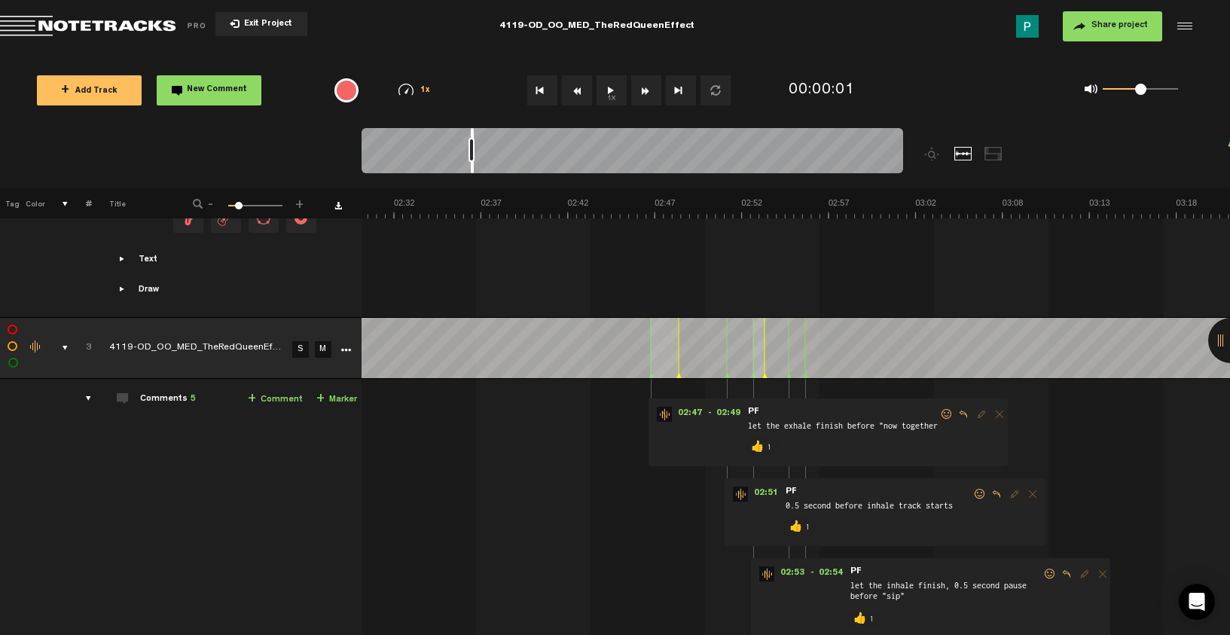
drag, startPoint x: 362, startPoint y: 167, endPoint x: 471, endPoint y: 166, distance: 109.2
click at [471, 166] on div at bounding box center [472, 150] width 3 height 45
click at [611, 85] on button "1x" at bounding box center [611, 90] width 30 height 30
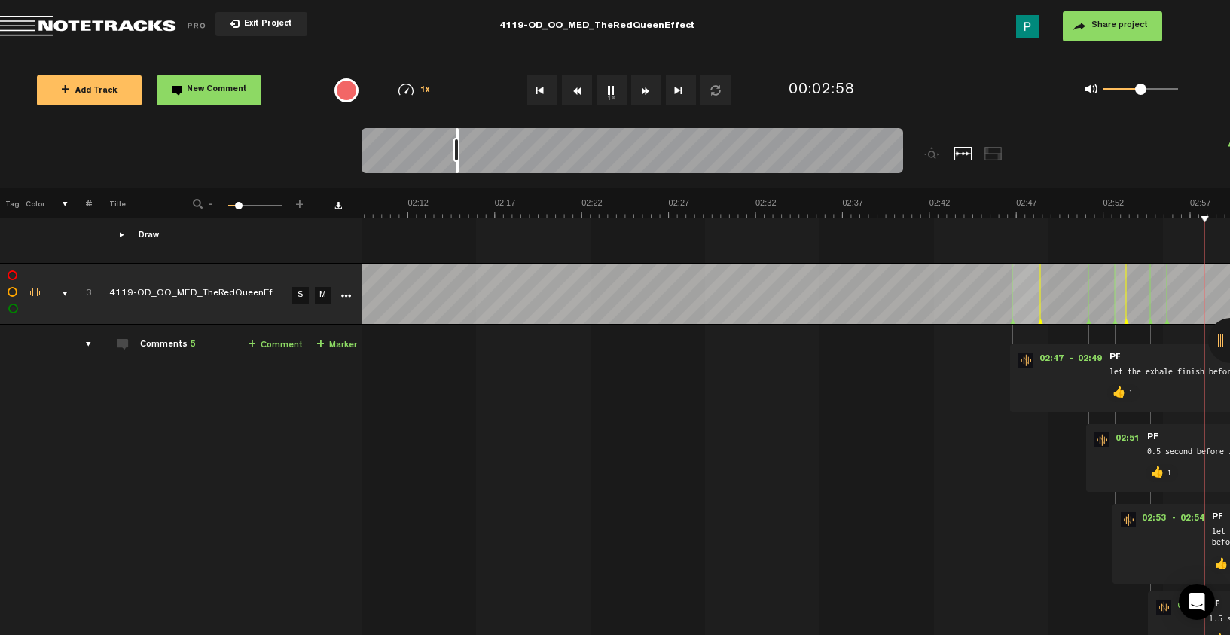
scroll to position [0, 2560]
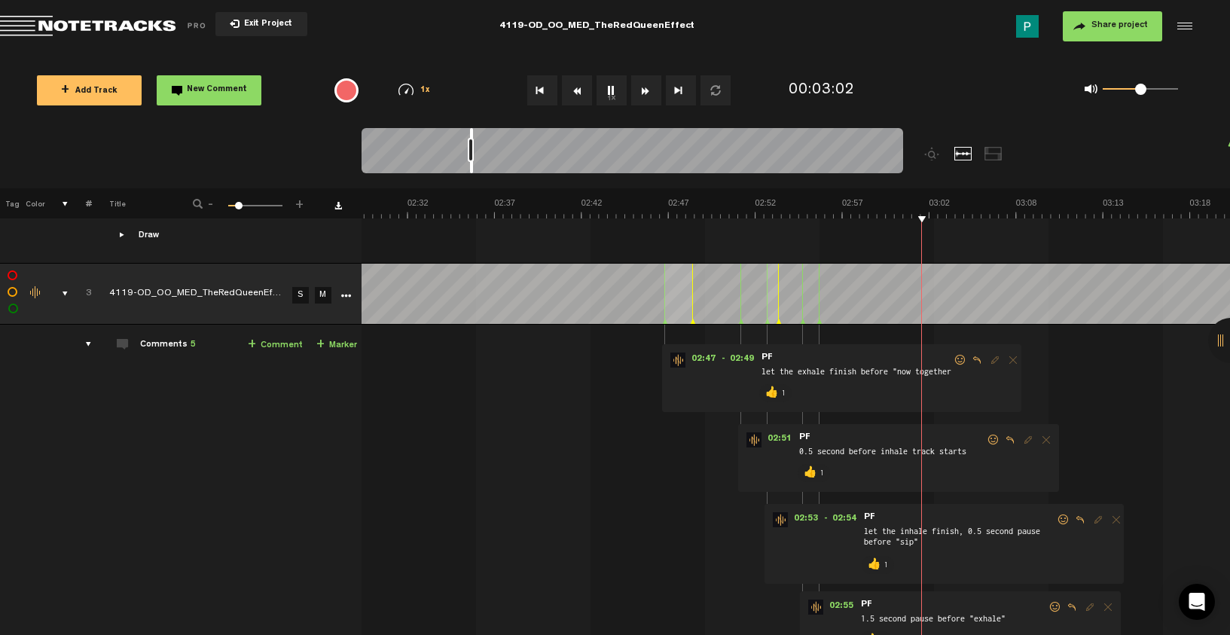
click at [604, 84] on button "1x" at bounding box center [611, 90] width 30 height 30
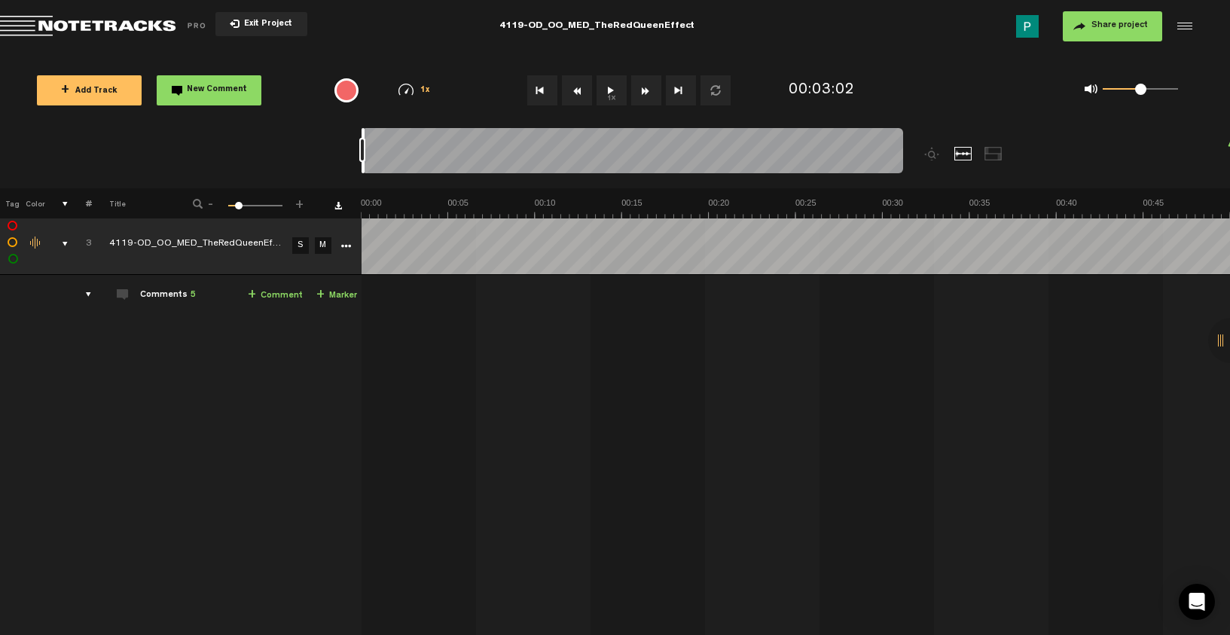
scroll to position [0, 0]
drag, startPoint x: 471, startPoint y: 165, endPoint x: 324, endPoint y: 157, distance: 147.8
click at [314, 136] on nt-zoom-navigation-bar at bounding box center [615, 158] width 1230 height 60
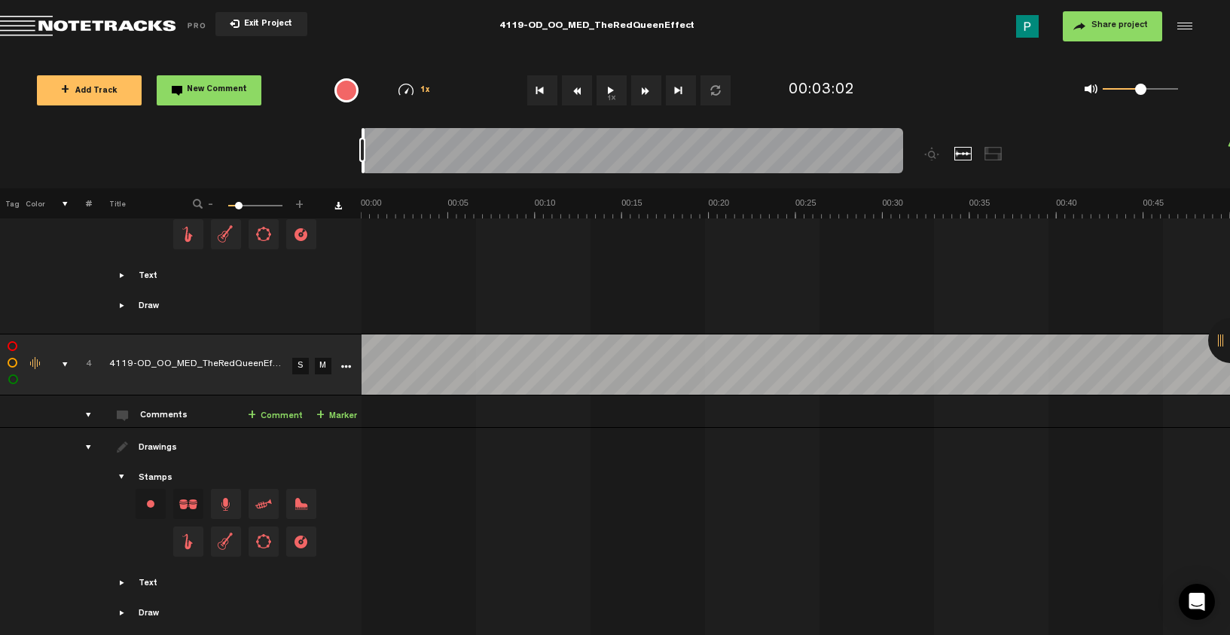
scroll to position [1818, 0]
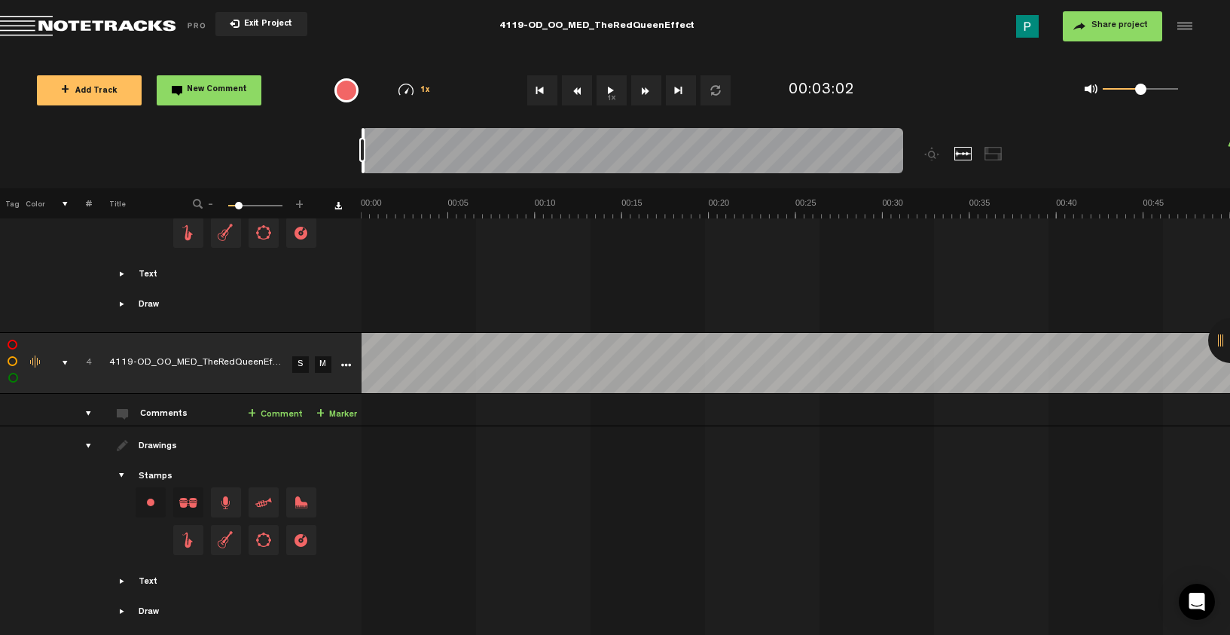
click at [364, 173] on div at bounding box center [631, 153] width 541 height 50
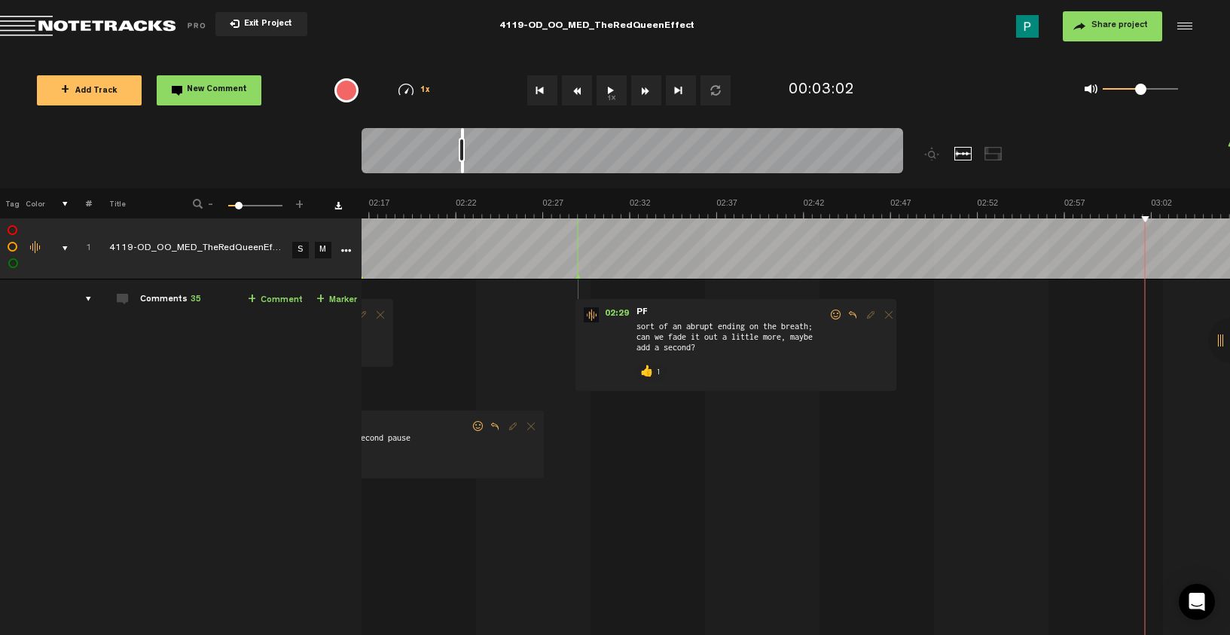
scroll to position [0, 2320]
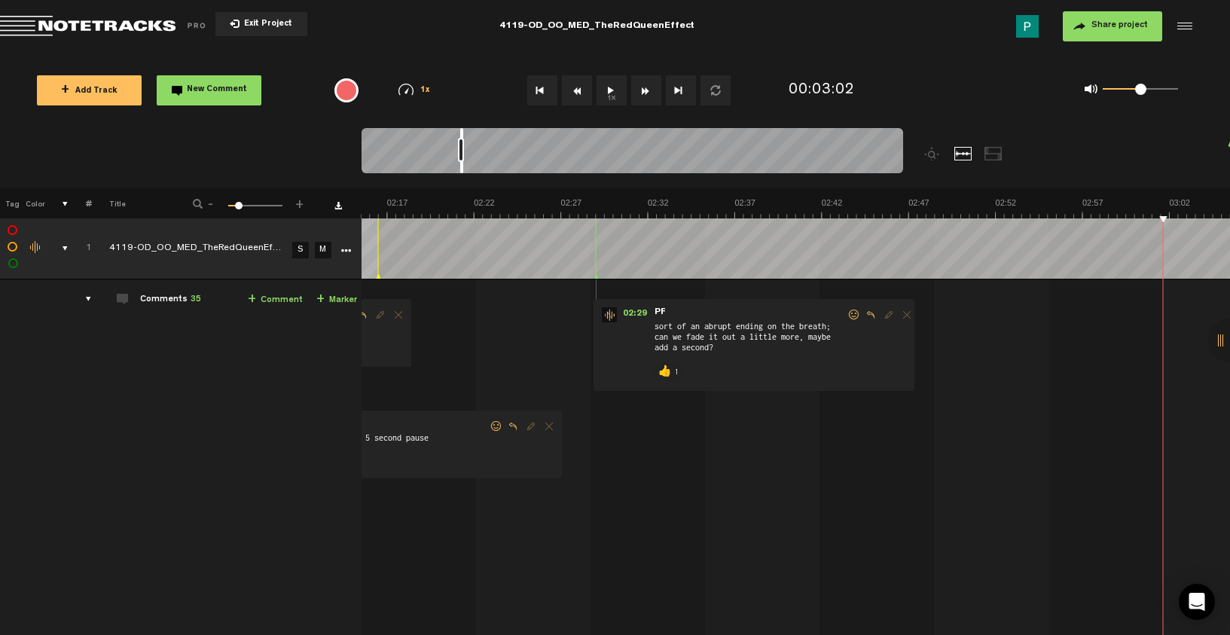
drag, startPoint x: 361, startPoint y: 164, endPoint x: 460, endPoint y: 163, distance: 98.6
click at [460, 163] on div at bounding box center [461, 150] width 3 height 45
